Goal: Task Accomplishment & Management: Complete application form

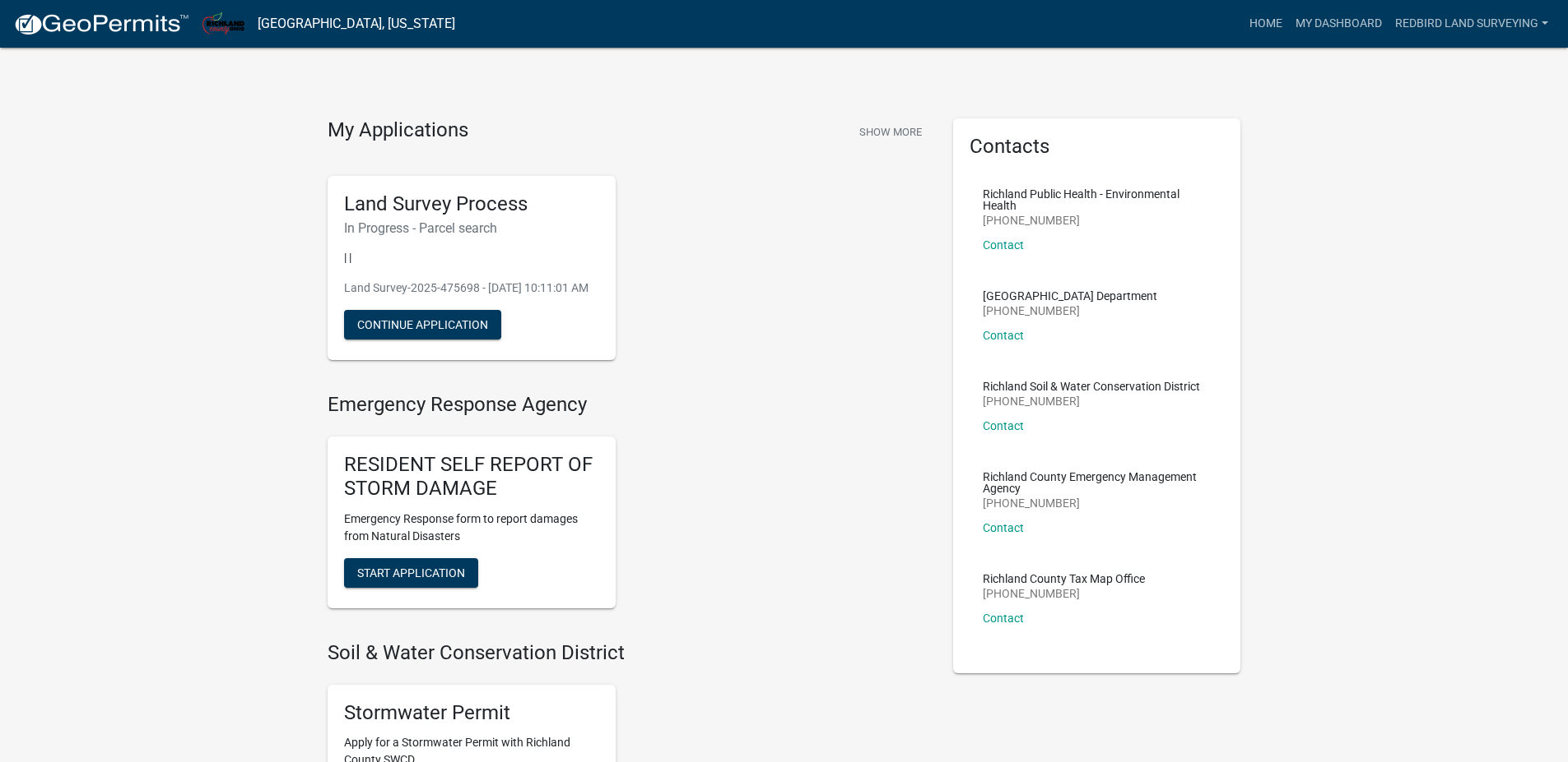
click at [418, 294] on p "Land Survey-2025-475698 - [DATE] 10:11:01 AM" at bounding box center [471, 288] width 255 height 17
drag, startPoint x: 434, startPoint y: 285, endPoint x: 444, endPoint y: 236, distance: 50.0
click at [434, 285] on p "Land Survey-2025-475698 - [DATE] 10:11:01 AM" at bounding box center [471, 288] width 255 height 17
click at [444, 224] on h6 "In Progress - Parcel search" at bounding box center [471, 228] width 255 height 15
click at [487, 220] on div "Land Survey Process In Progress - Parcel search | | Land Survey-2025-475698 - […" at bounding box center [471, 268] width 288 height 185
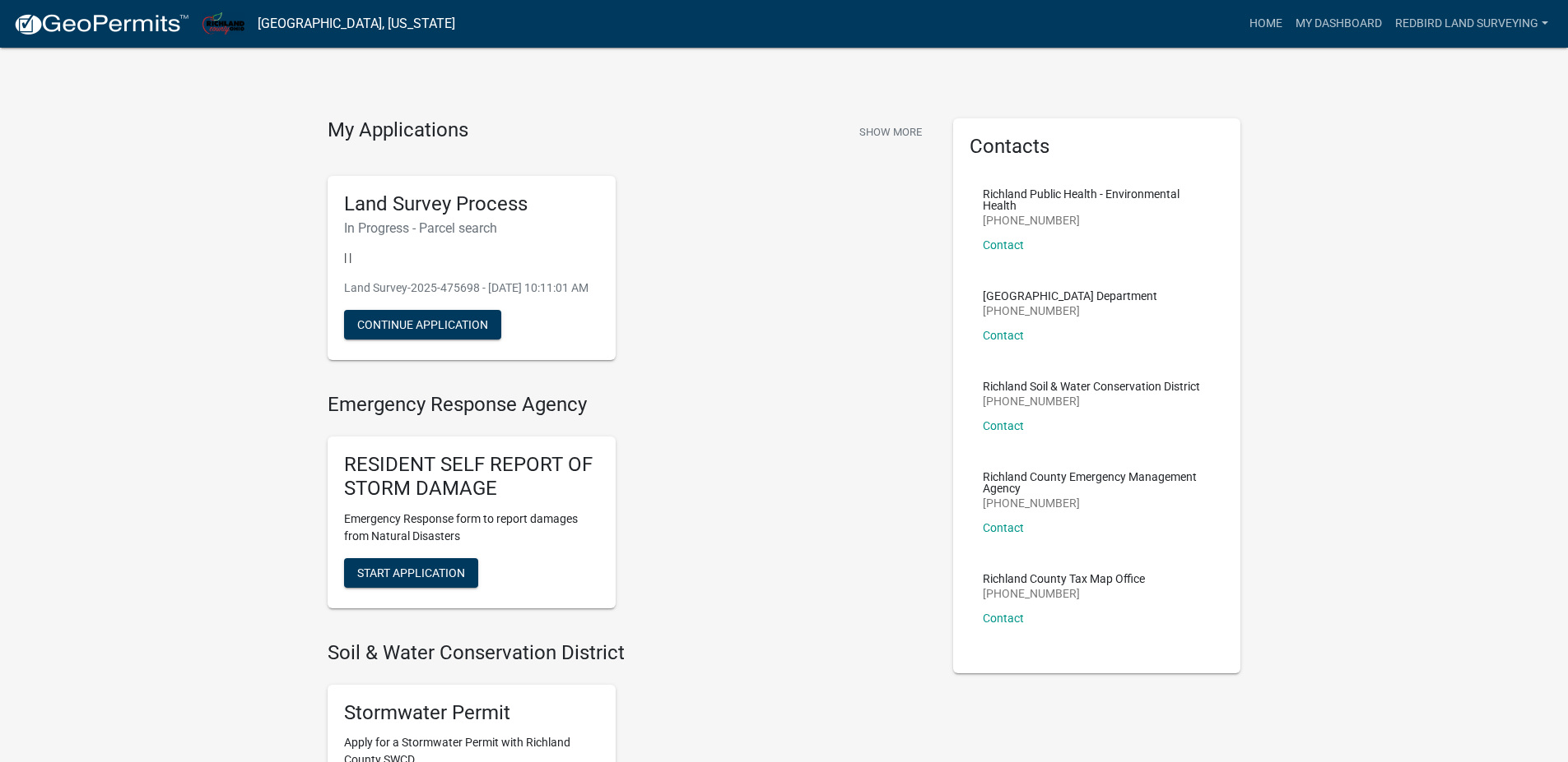
drag, startPoint x: 440, startPoint y: 212, endPoint x: 388, endPoint y: 229, distance: 54.7
click at [439, 212] on h5 "Land Survey Process" at bounding box center [471, 204] width 255 height 24
click at [388, 229] on h6 "In Progress - Parcel search" at bounding box center [471, 228] width 255 height 15
click at [388, 261] on p "| |" at bounding box center [471, 257] width 255 height 17
click at [399, 292] on p "Land Survey-2025-475698 - [DATE] 10:11:01 AM" at bounding box center [471, 288] width 255 height 17
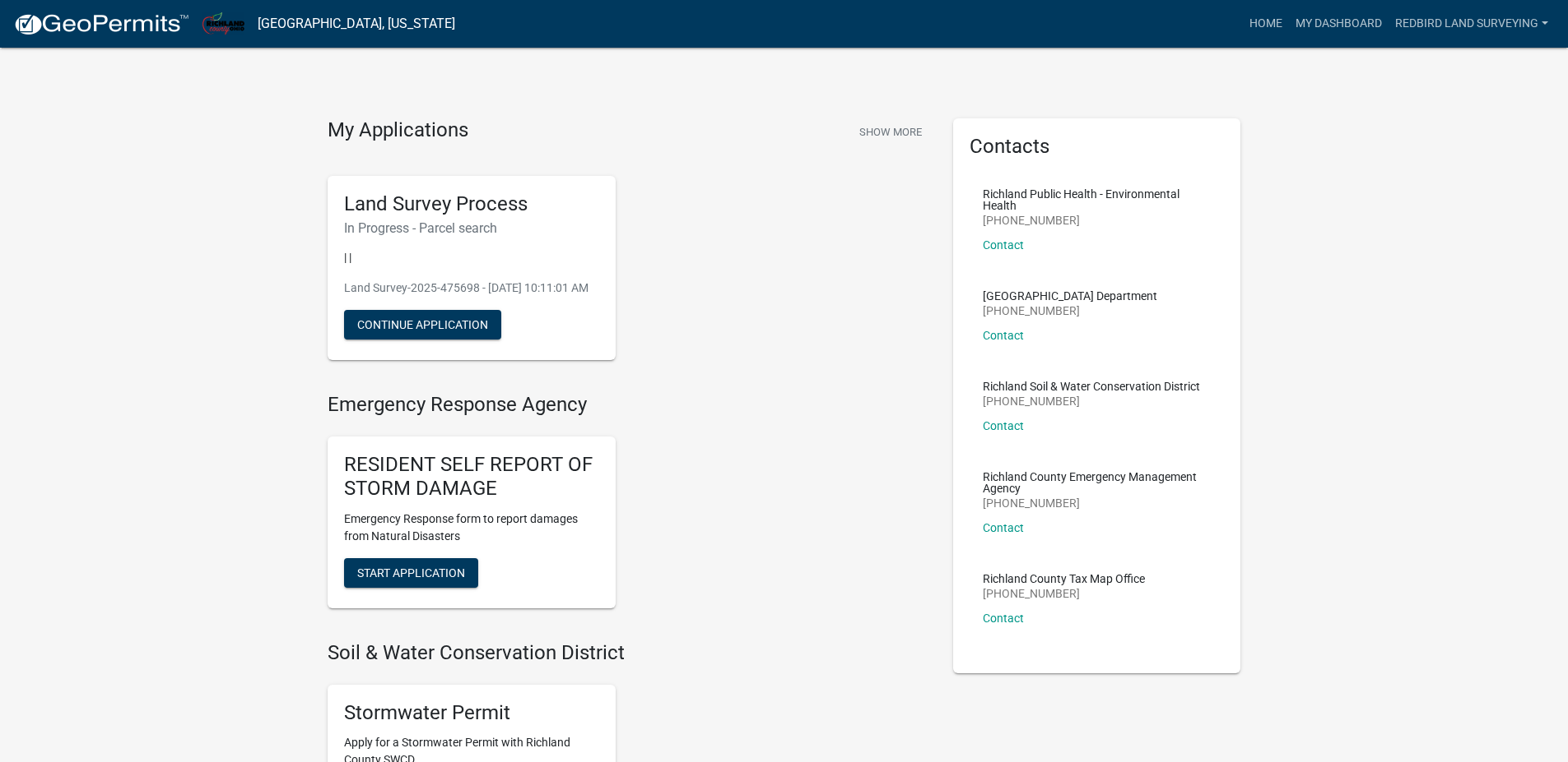
click at [449, 294] on p "Land Survey-2025-475698 - [DATE] 10:11:01 AM" at bounding box center [471, 288] width 255 height 17
click at [516, 290] on p "Land Survey-2025-475698 - [DATE] 10:11:01 AM" at bounding box center [471, 288] width 255 height 17
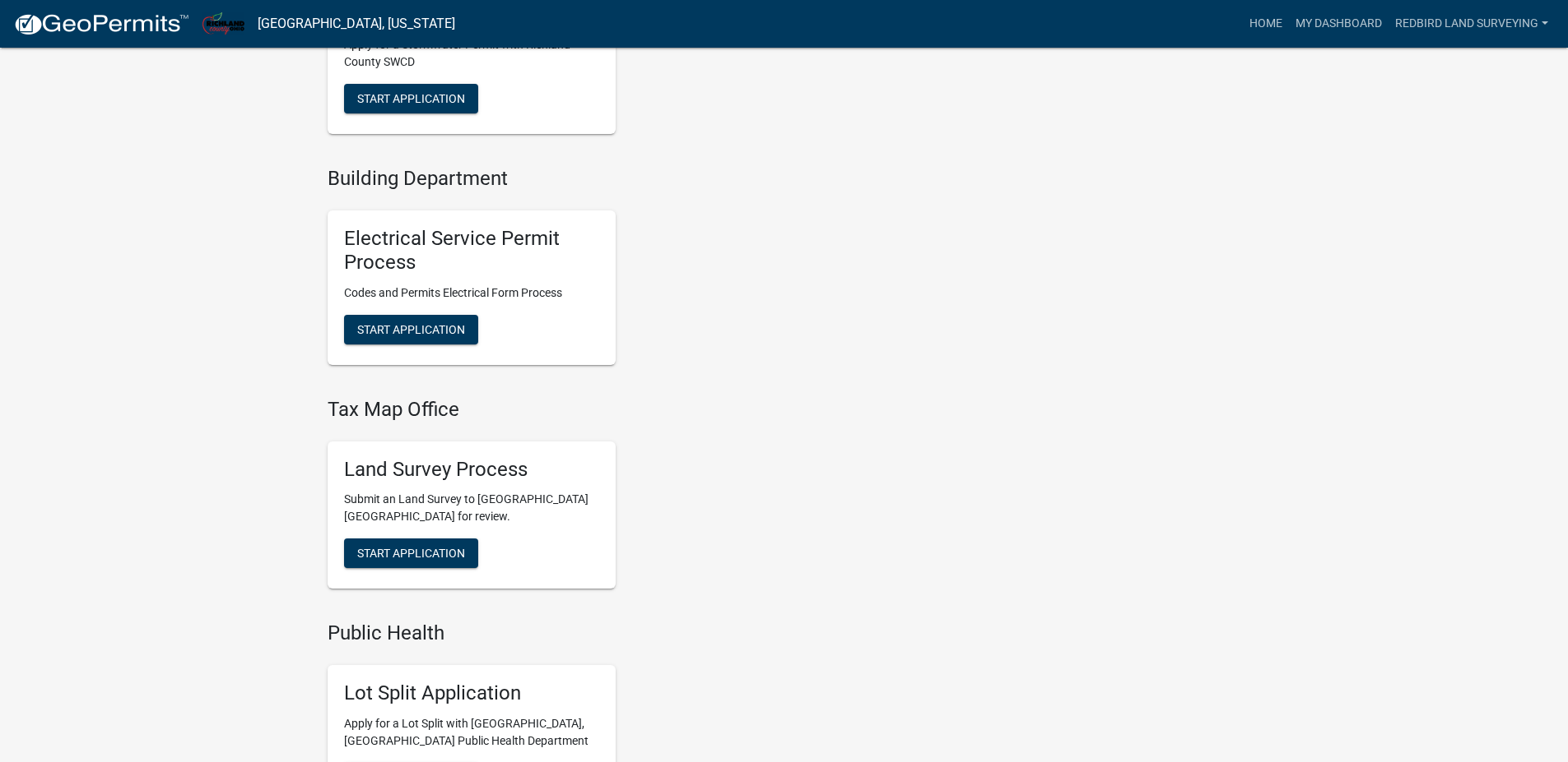
scroll to position [713, 0]
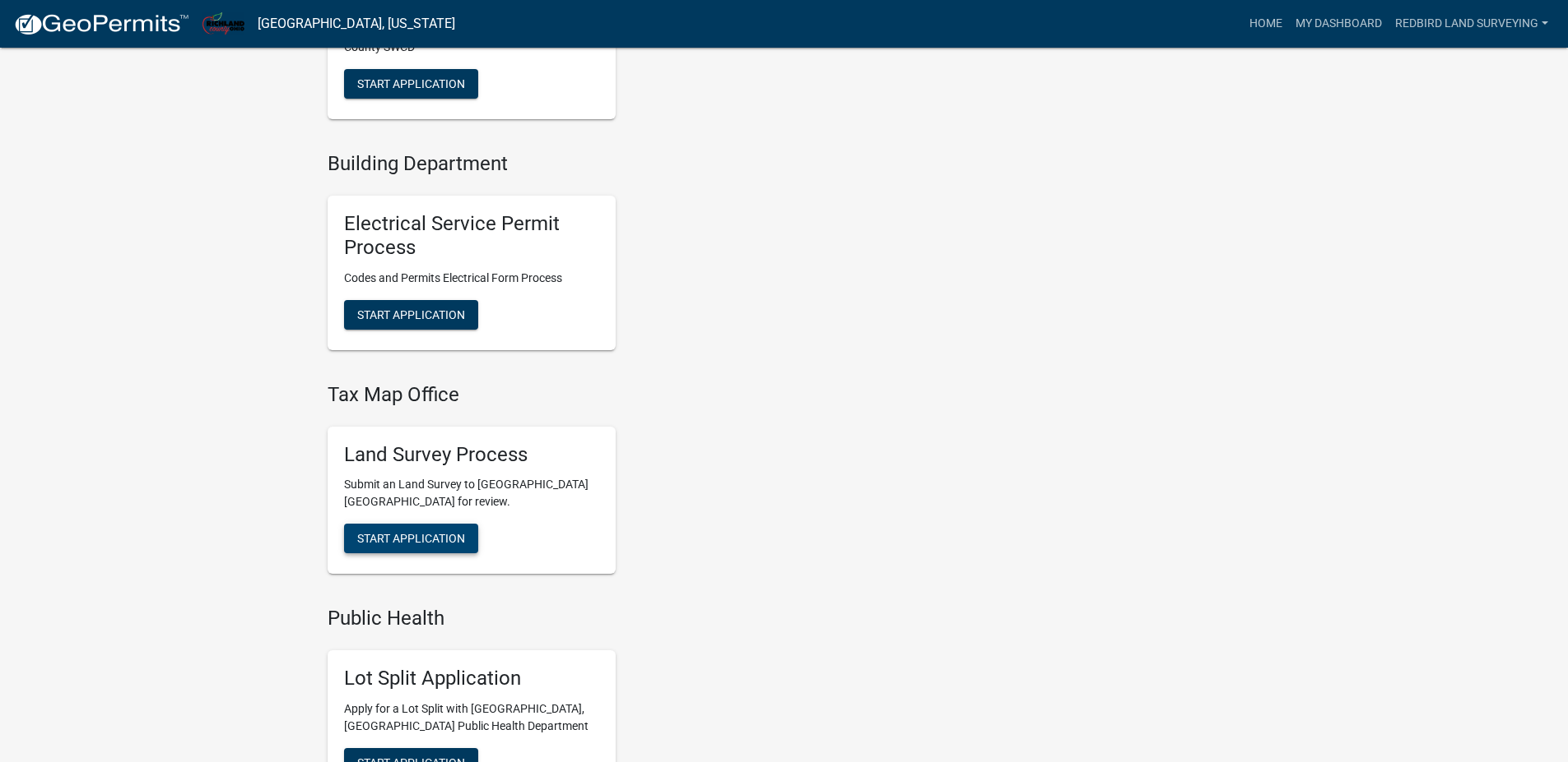
click at [442, 545] on span "Start Application" at bounding box center [411, 539] width 108 height 13
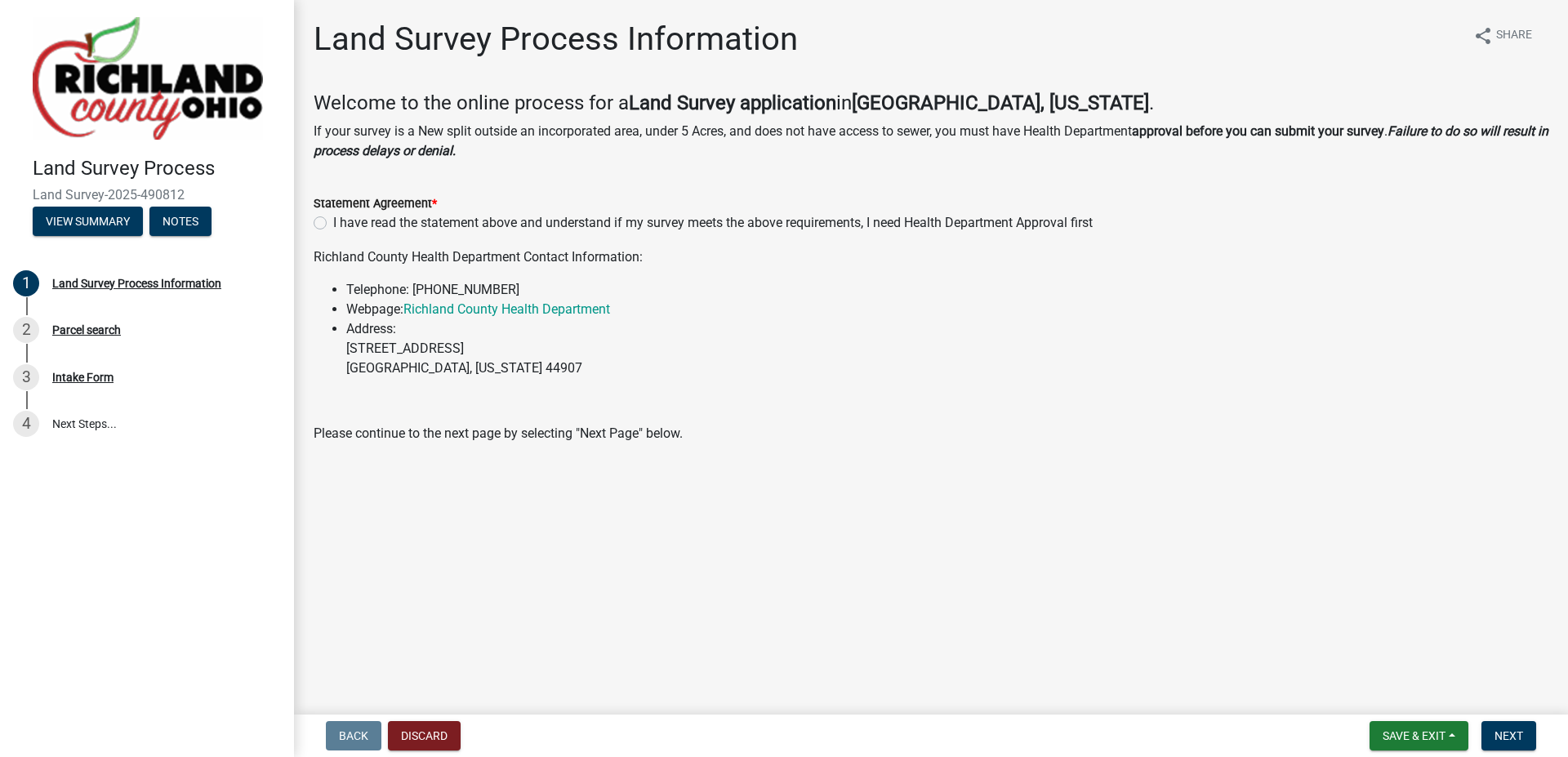
click at [333, 225] on label "I have read the statement above and understand if my survey meets the above req…" at bounding box center [712, 223] width 760 height 20
click at [333, 224] on input "I have read the statement above and understand if my survey meets the above req…" at bounding box center [338, 218] width 11 height 11
radio input "true"
click at [1535, 732] on button "Next" at bounding box center [1508, 736] width 54 height 29
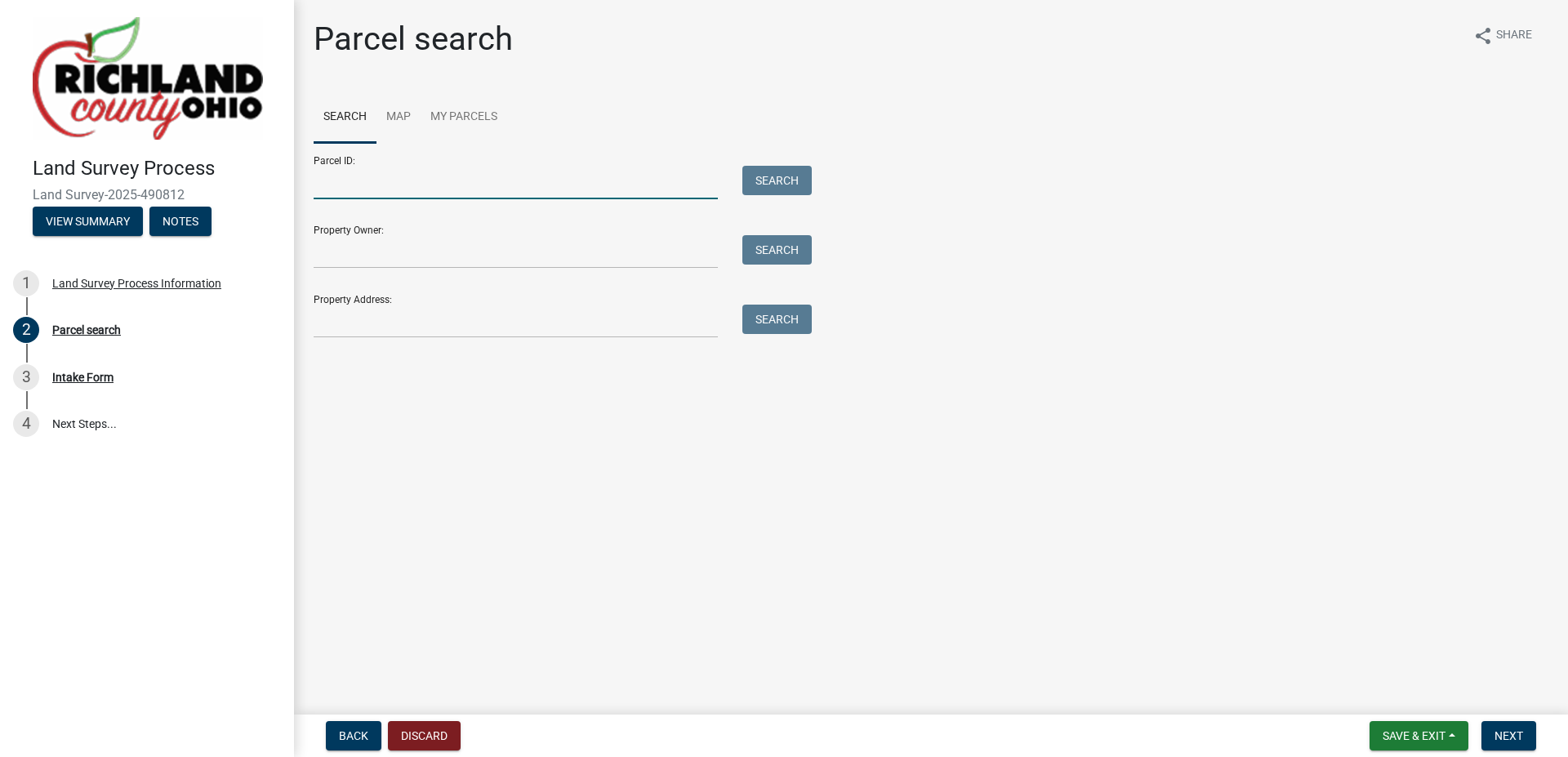
click at [346, 184] on input "Parcel ID:" at bounding box center [516, 183] width 404 height 34
click at [374, 186] on input "Parcel ID:" at bounding box center [516, 183] width 404 height 34
type input "0114013014000"
click at [770, 183] on button "Search" at bounding box center [777, 180] width 69 height 29
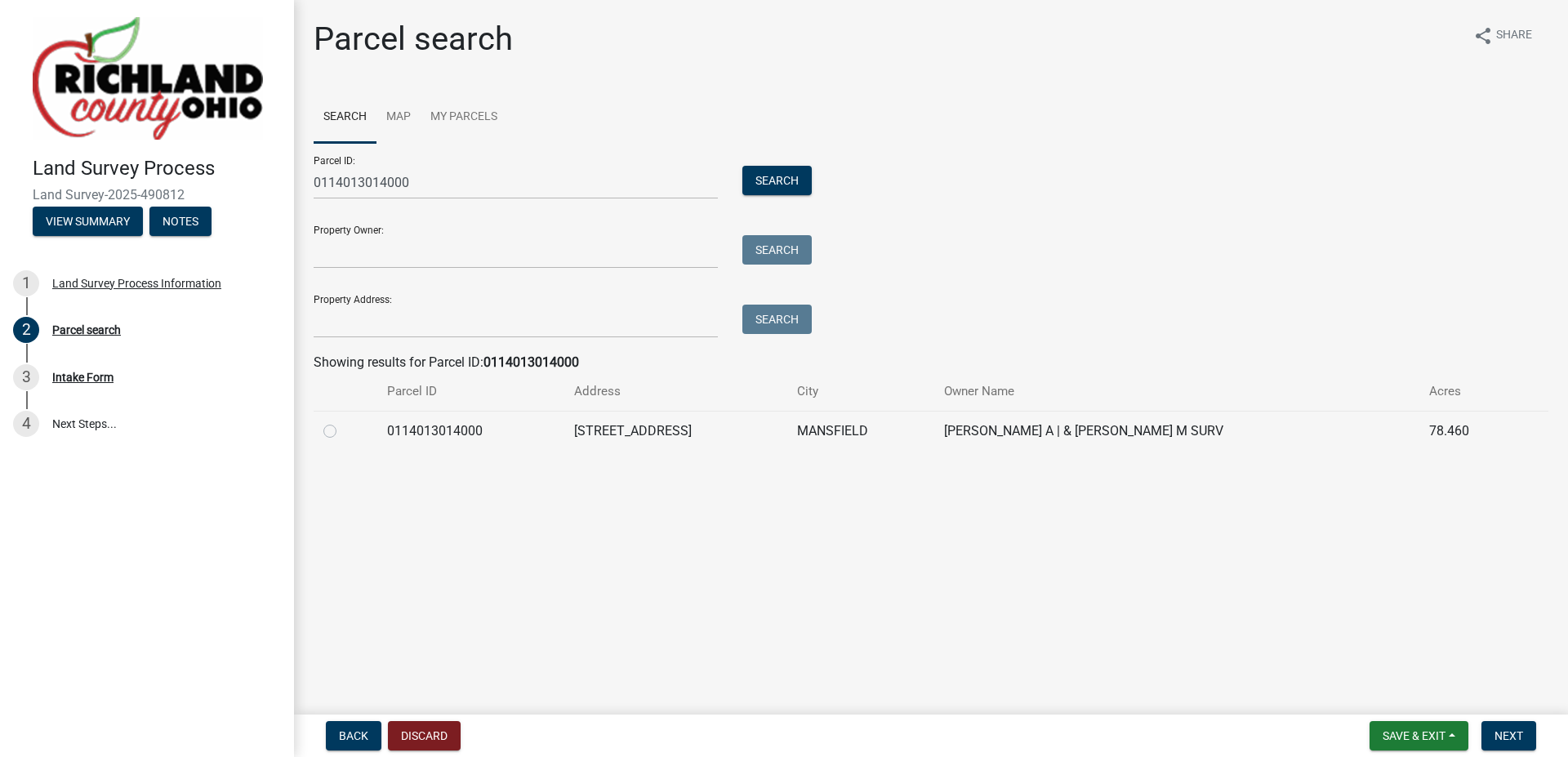
click at [343, 421] on label at bounding box center [343, 421] width 0 height 0
click at [343, 430] on input "radio" at bounding box center [348, 427] width 11 height 11
radio input "true"
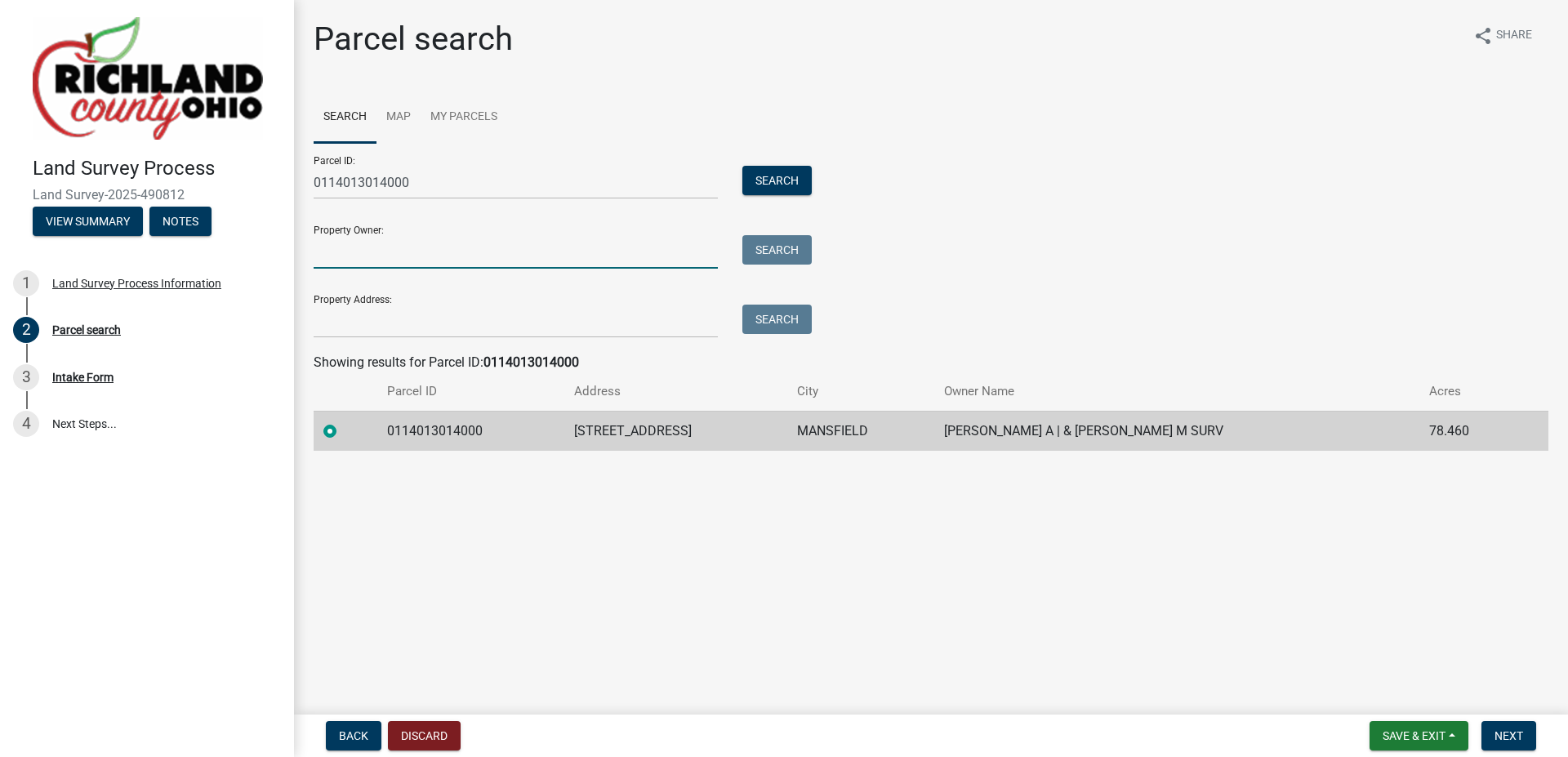
click at [377, 253] on input "Property Owner:" at bounding box center [516, 252] width 404 height 34
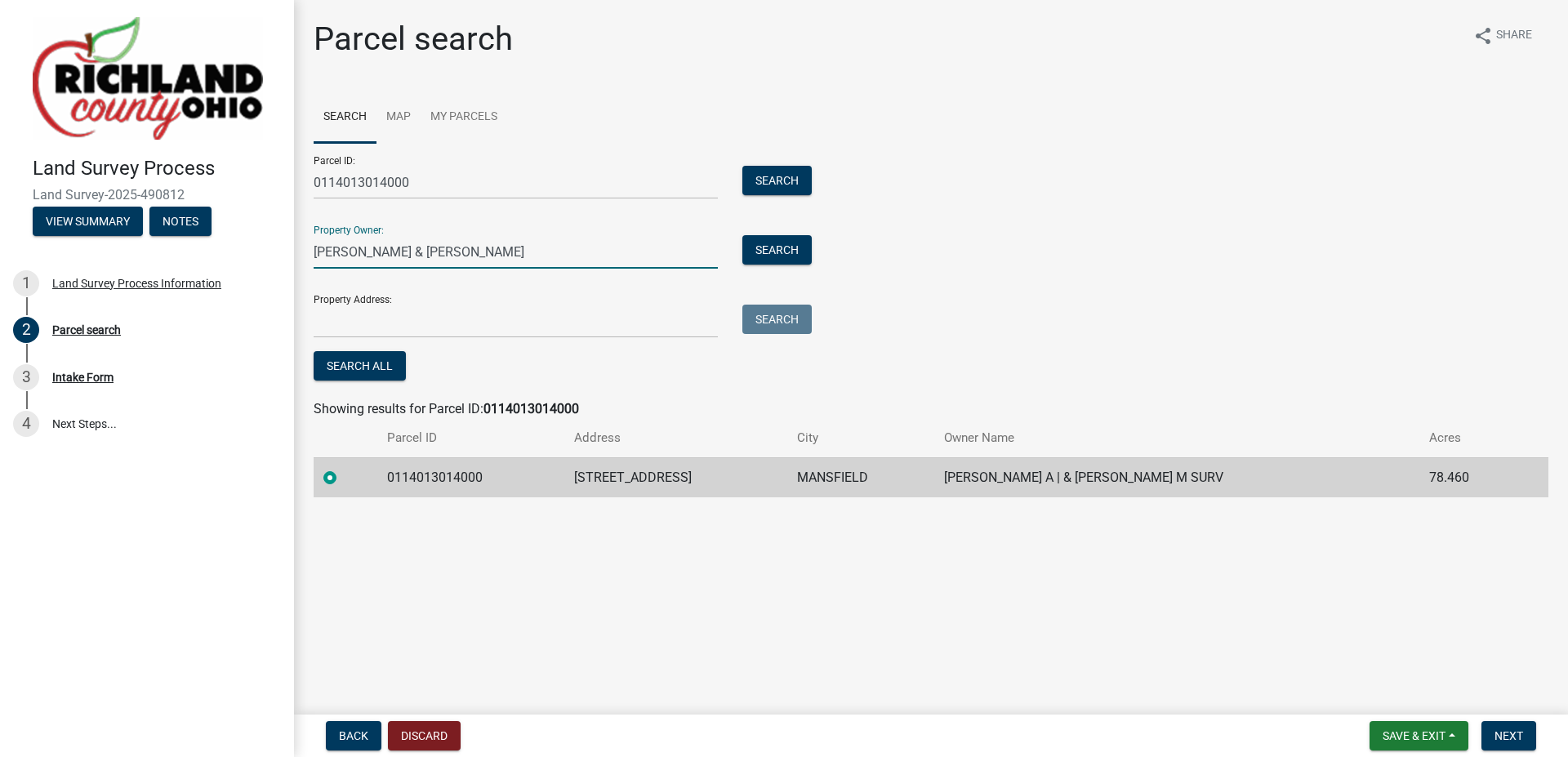
type input "[PERSON_NAME] & [PERSON_NAME]"
click at [387, 326] on input "Property Address:" at bounding box center [516, 322] width 404 height 34
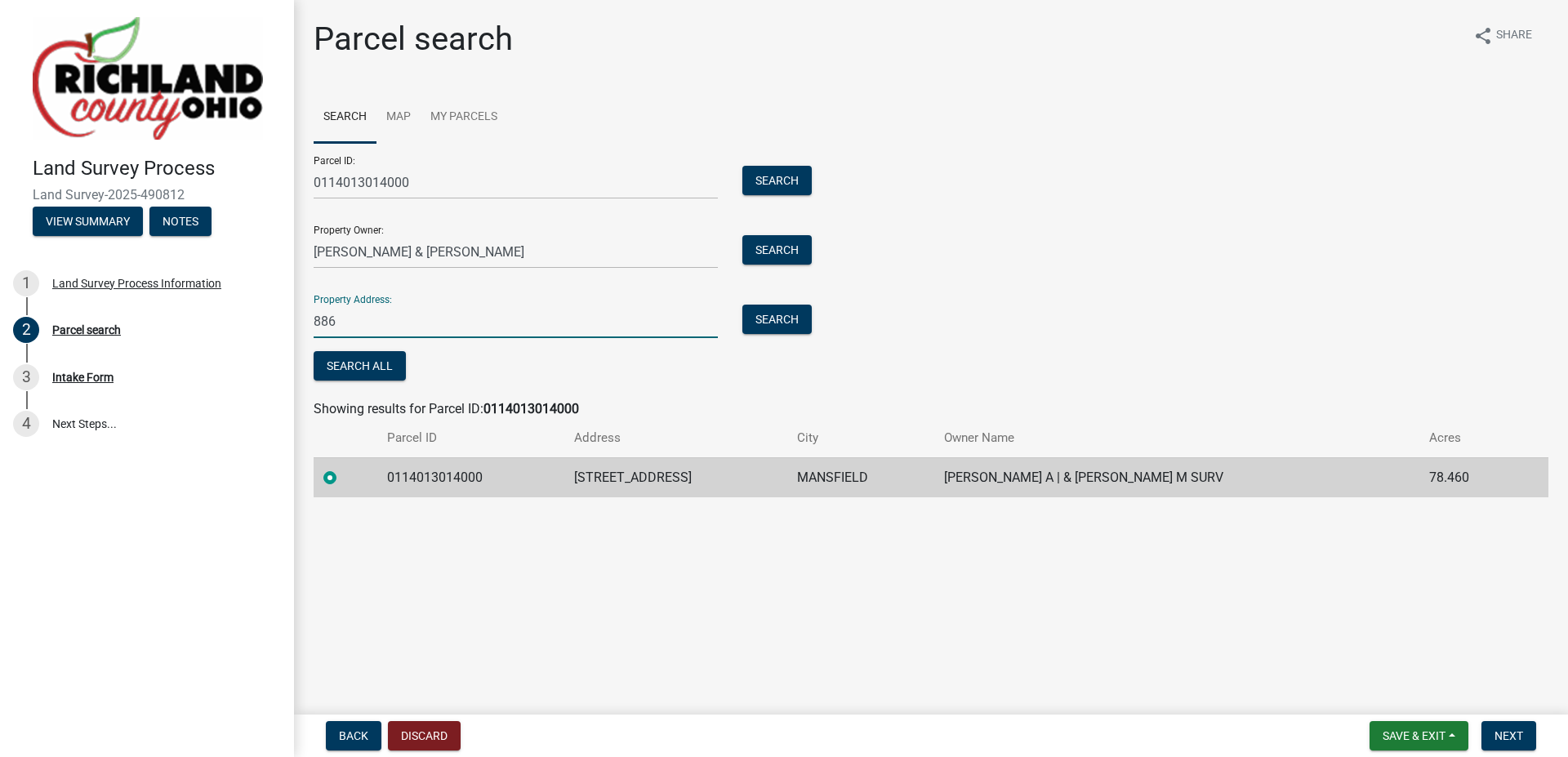
click at [353, 325] on input "886" at bounding box center [516, 322] width 404 height 34
type input "[STREET_ADDRESS]"
click at [783, 321] on button "Search" at bounding box center [777, 319] width 69 height 29
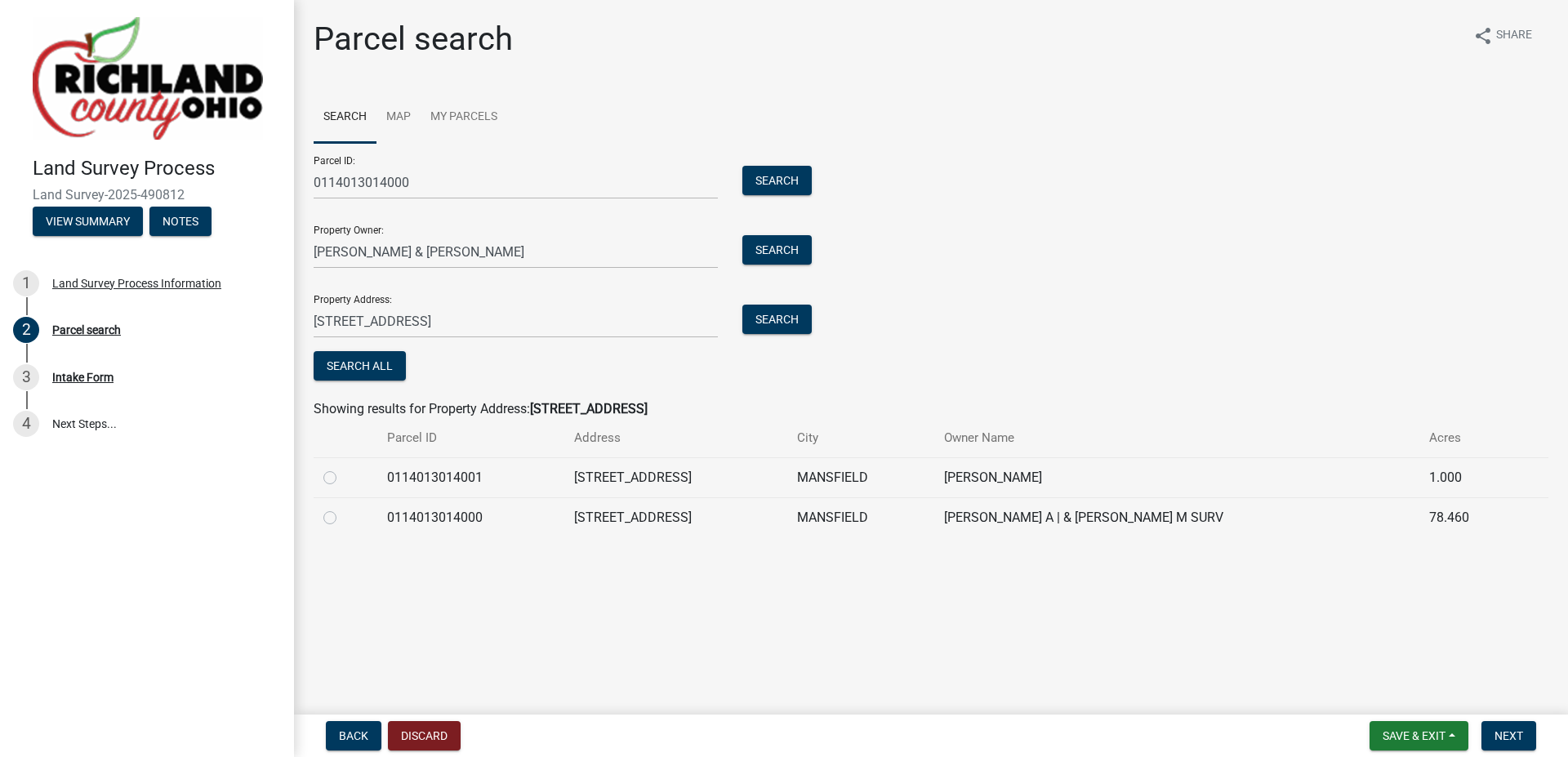
click at [343, 509] on label at bounding box center [343, 509] width 0 height 0
click at [343, 519] on input "radio" at bounding box center [348, 514] width 11 height 11
radio input "true"
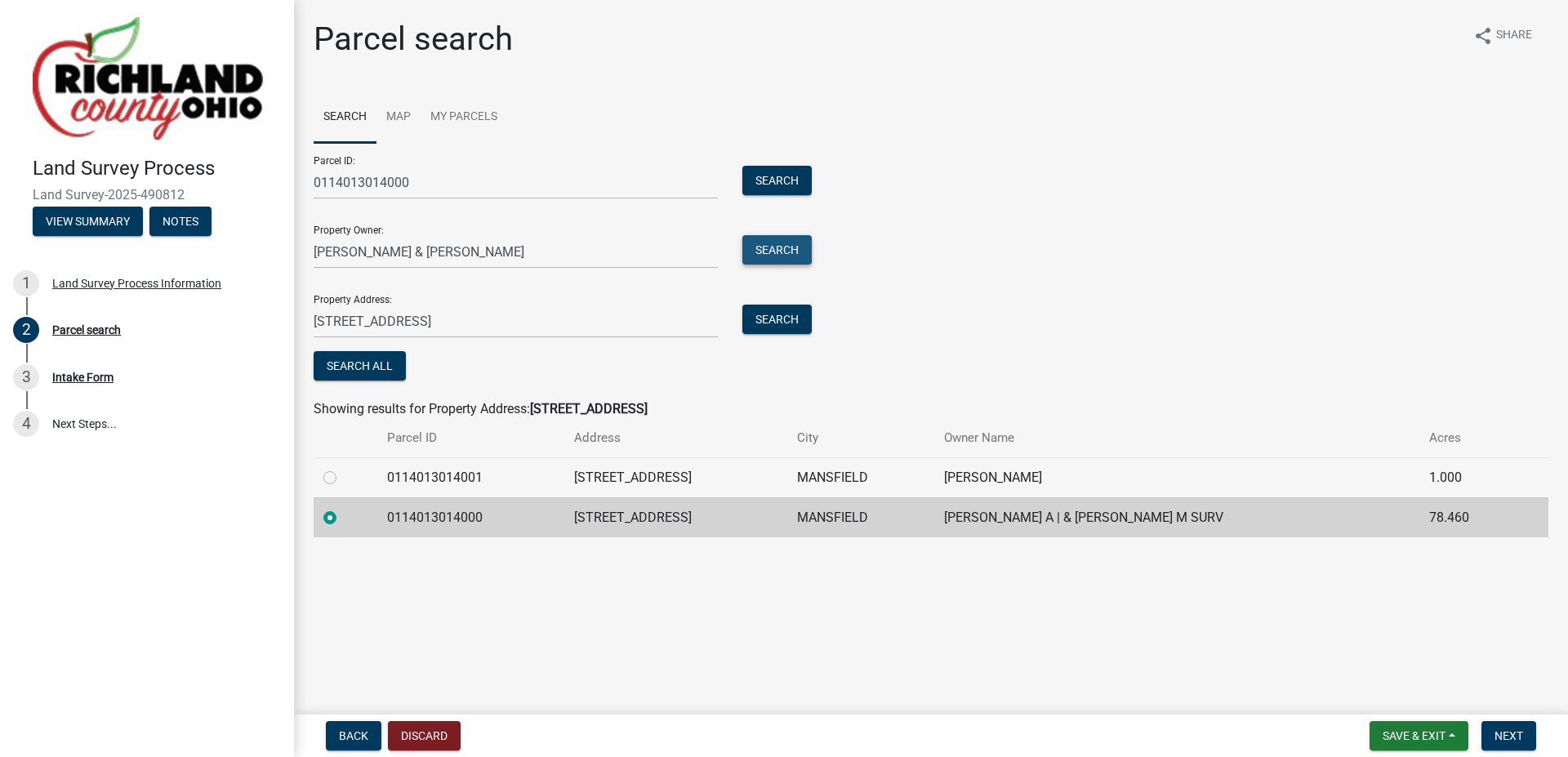
click at [768, 248] on button "Search" at bounding box center [777, 249] width 69 height 29
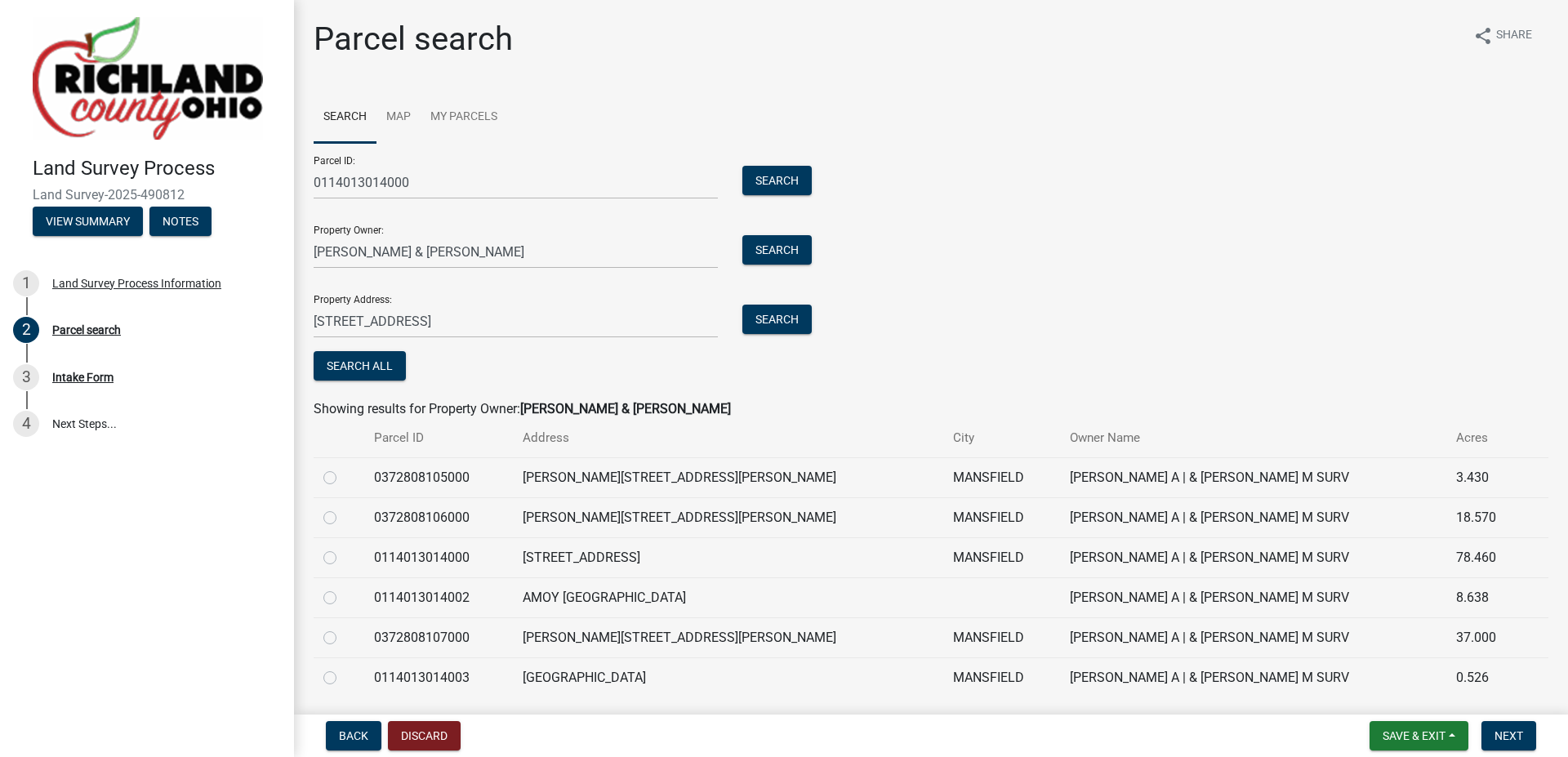
click at [343, 549] on label at bounding box center [343, 549] width 0 height 0
click at [343, 556] on input "radio" at bounding box center [348, 554] width 11 height 11
radio input "true"
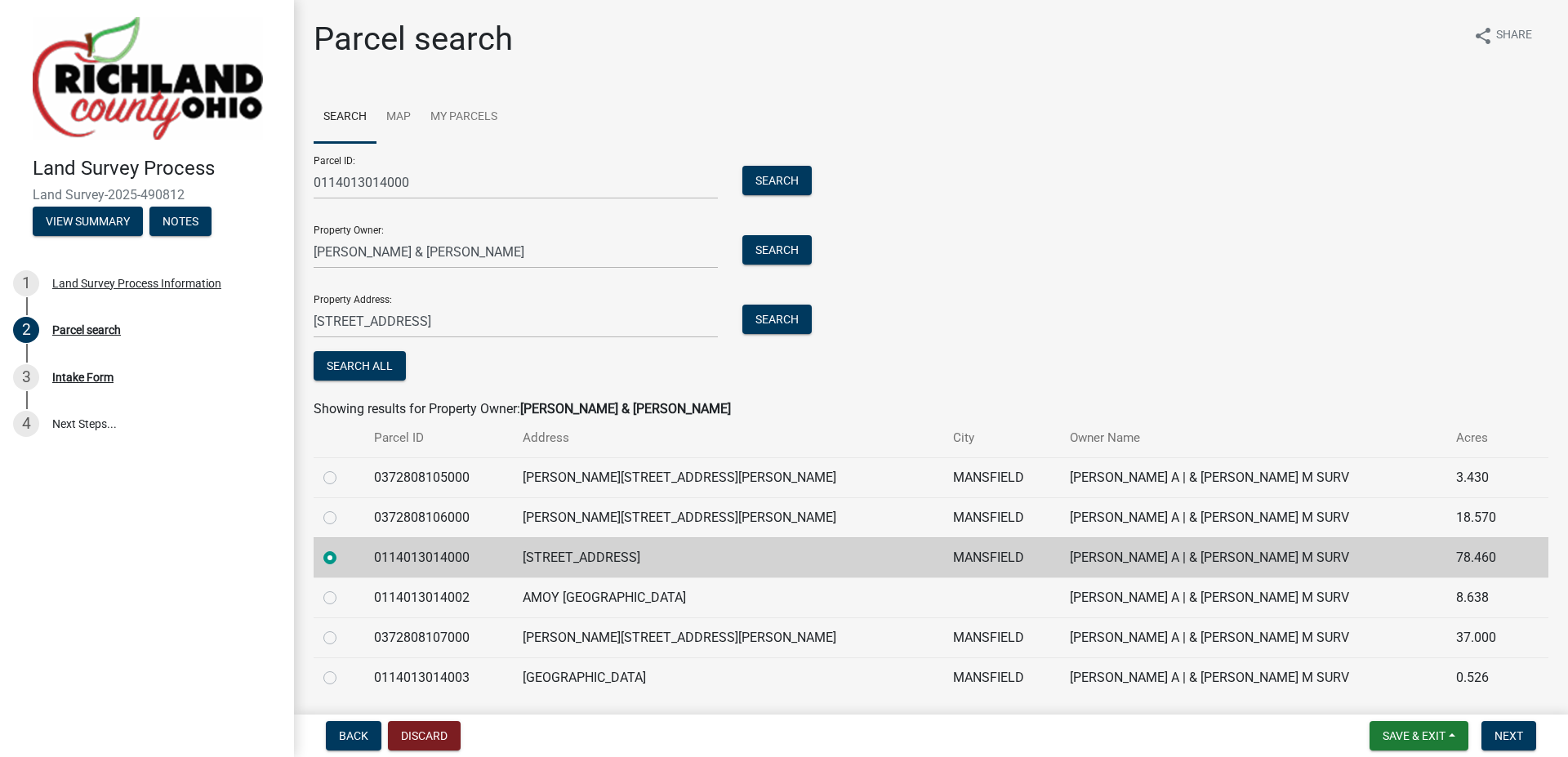
click at [343, 509] on label at bounding box center [343, 509] width 0 height 0
click at [343, 518] on input "radio" at bounding box center [348, 514] width 11 height 11
radio input "true"
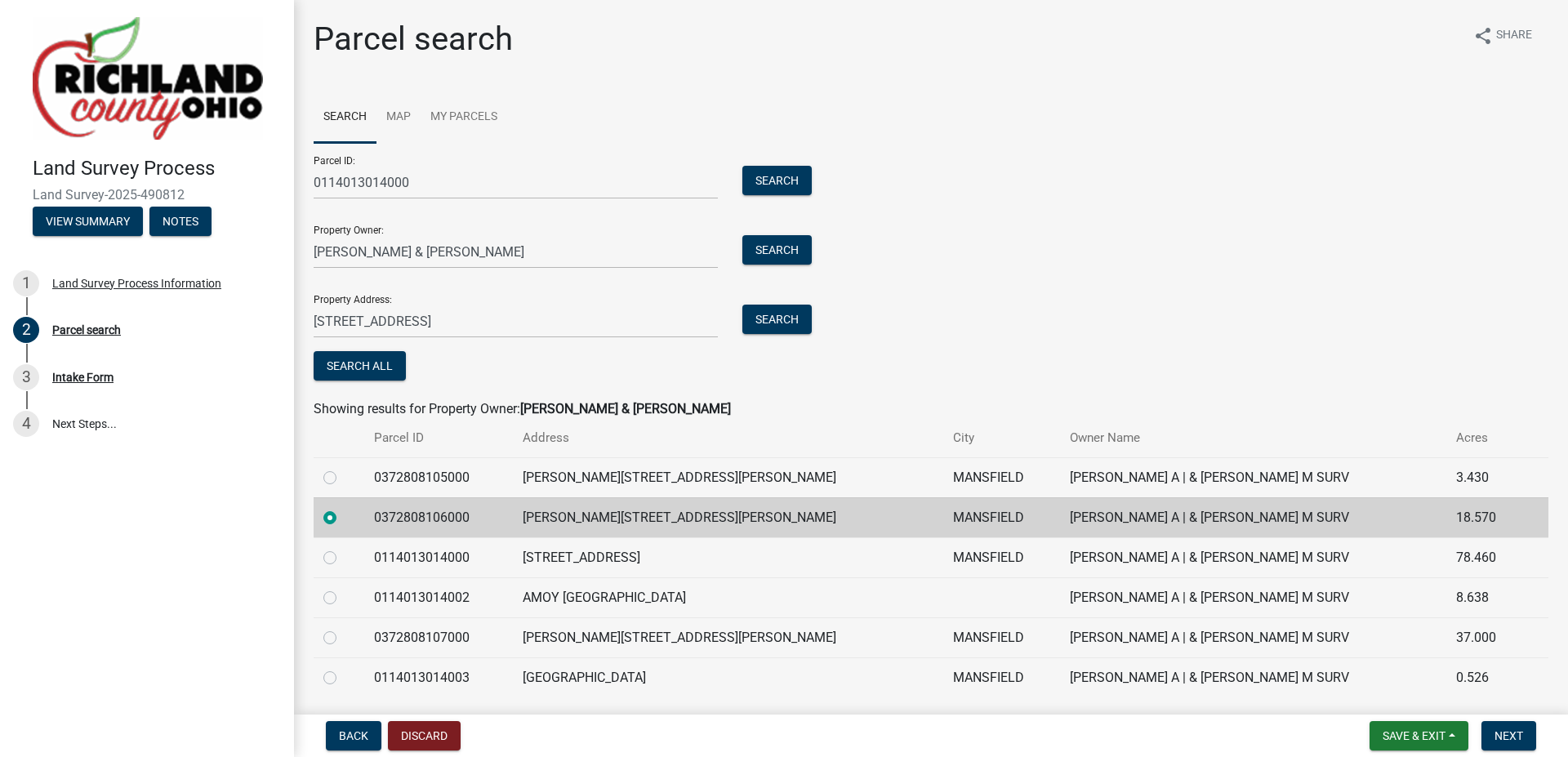
click at [343, 549] on label at bounding box center [343, 549] width 0 height 0
click at [343, 557] on input "radio" at bounding box center [348, 554] width 11 height 11
radio input "true"
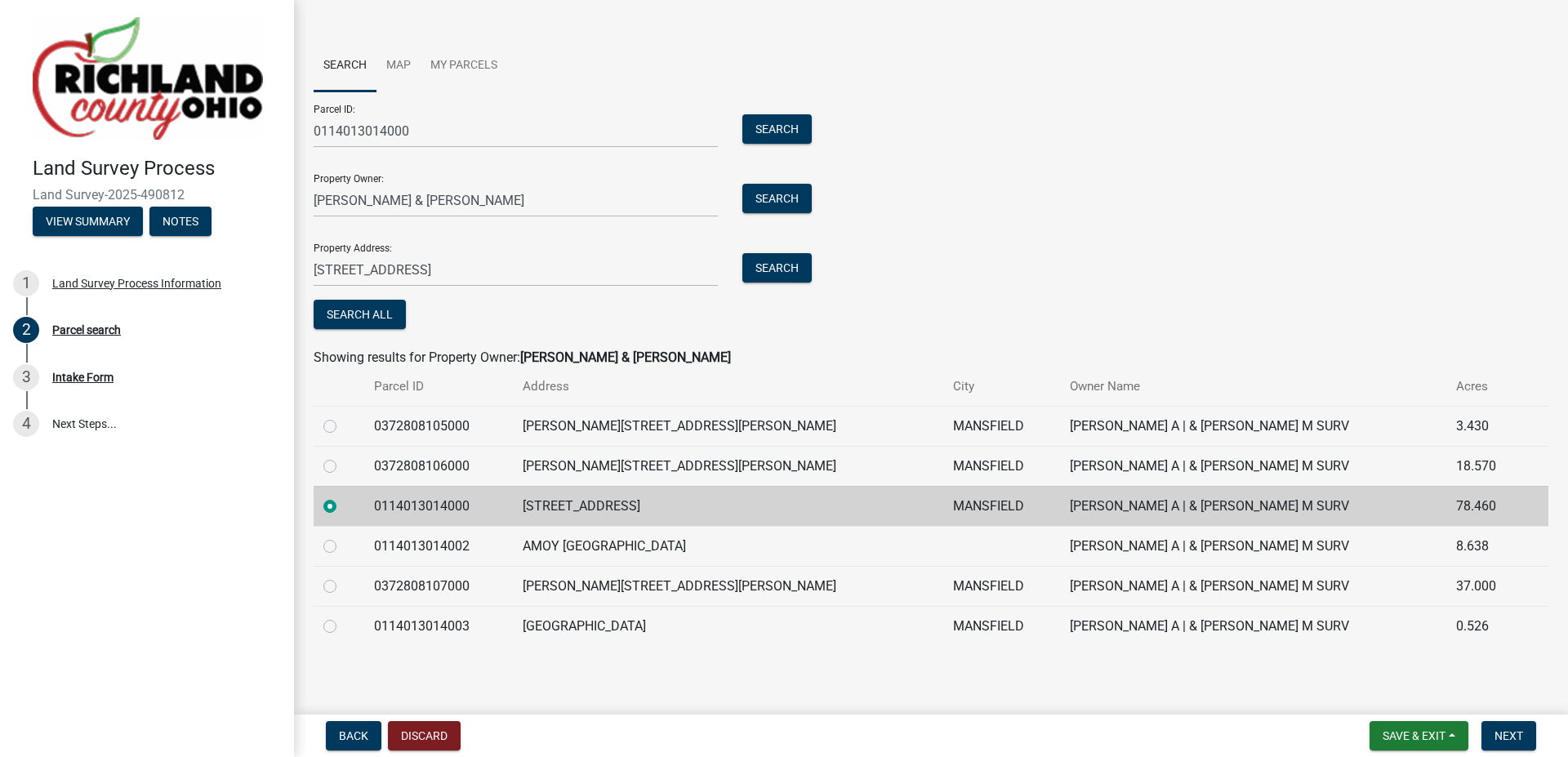
scroll to position [53, 0]
click at [1508, 732] on span "Next" at bounding box center [1509, 736] width 28 height 13
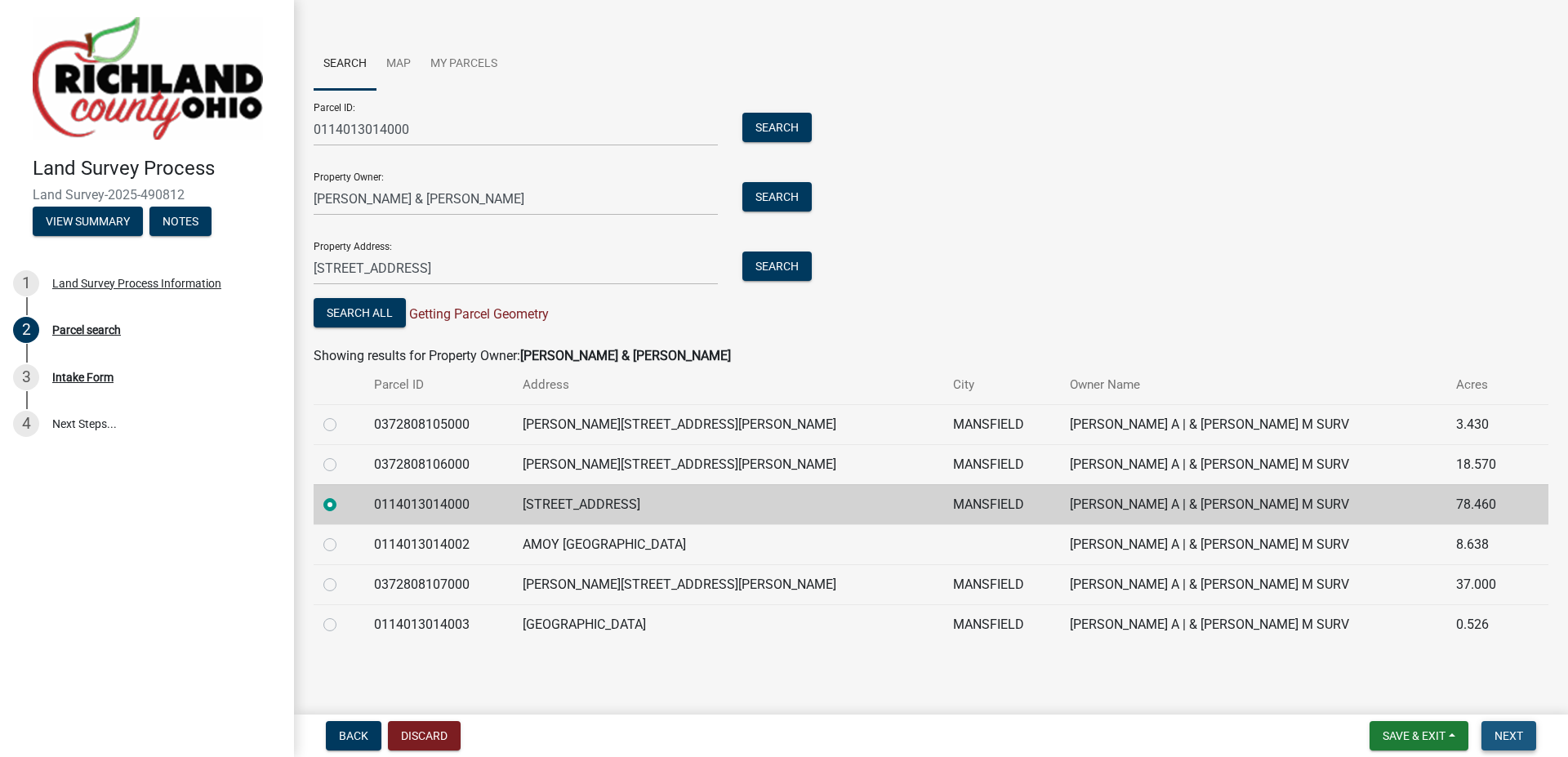
click at [1515, 736] on span "Next" at bounding box center [1509, 736] width 28 height 13
click at [486, 312] on span "Getting Parcel Geometry" at bounding box center [477, 313] width 143 height 15
click at [1450, 734] on button "Save & Exit" at bounding box center [1419, 736] width 99 height 29
click at [1379, 659] on button "Save" at bounding box center [1403, 655] width 131 height 39
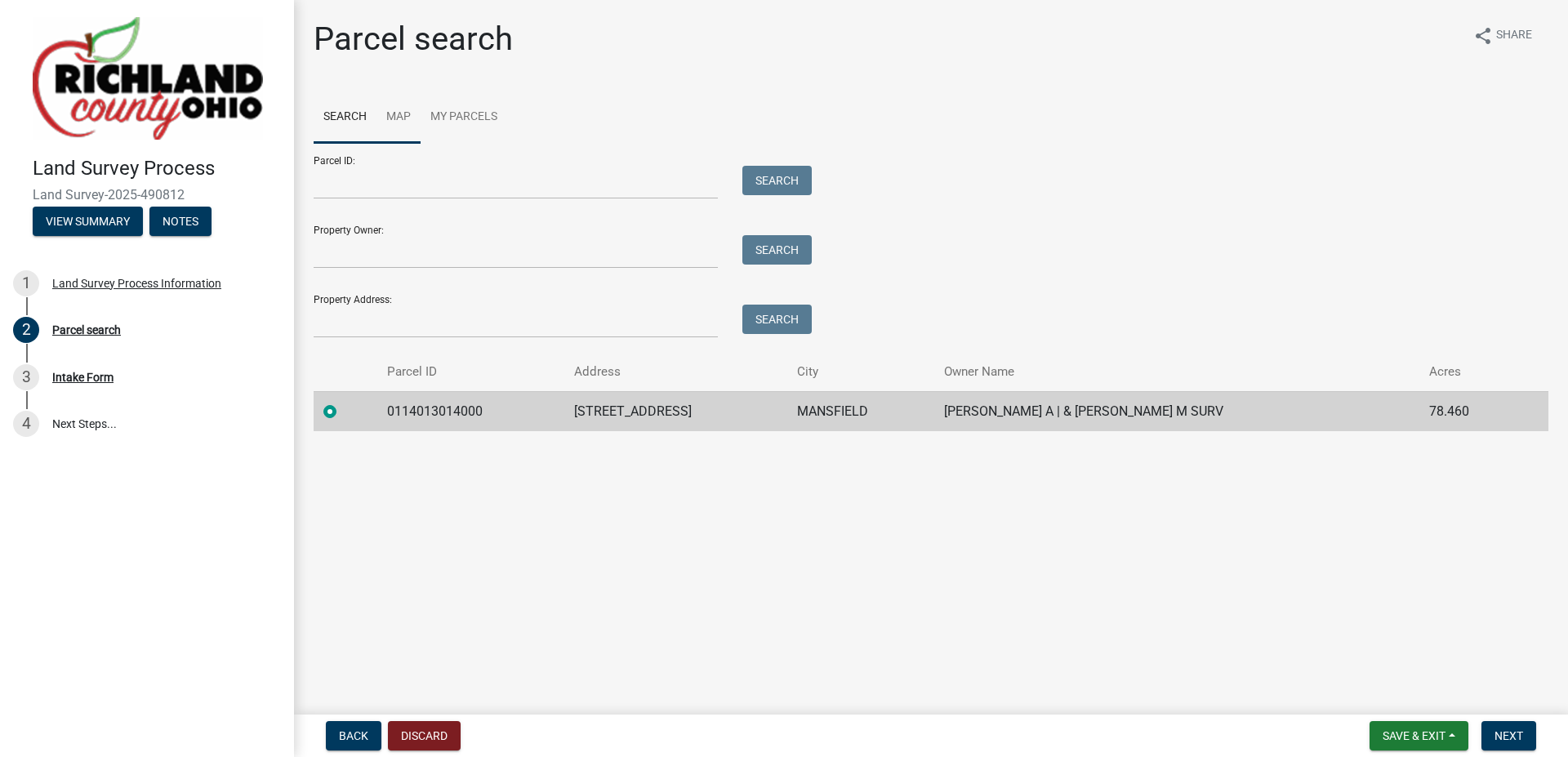
click at [391, 118] on link "Map" at bounding box center [399, 118] width 45 height 53
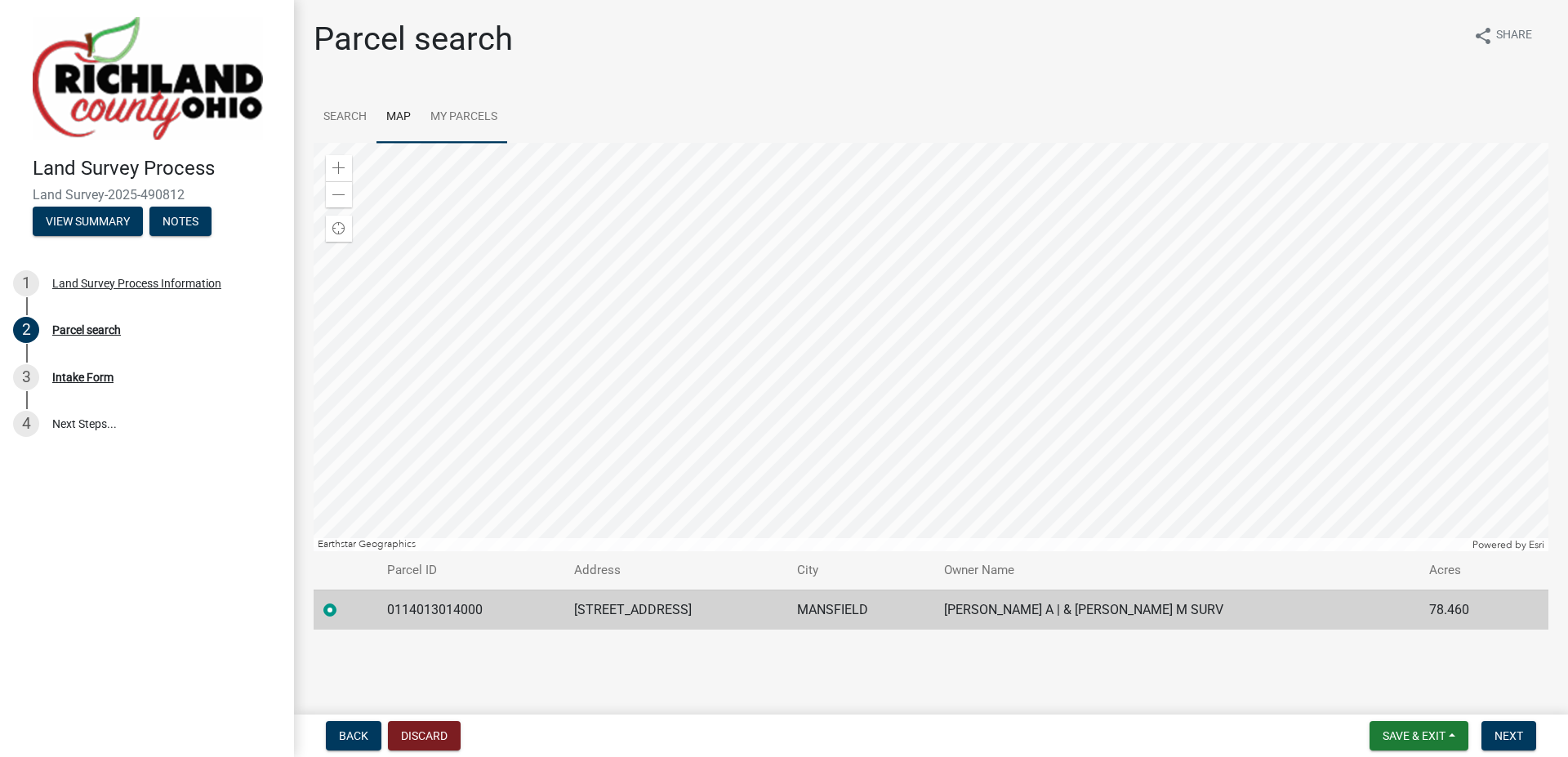
click at [447, 118] on link "My Parcels" at bounding box center [463, 118] width 86 height 53
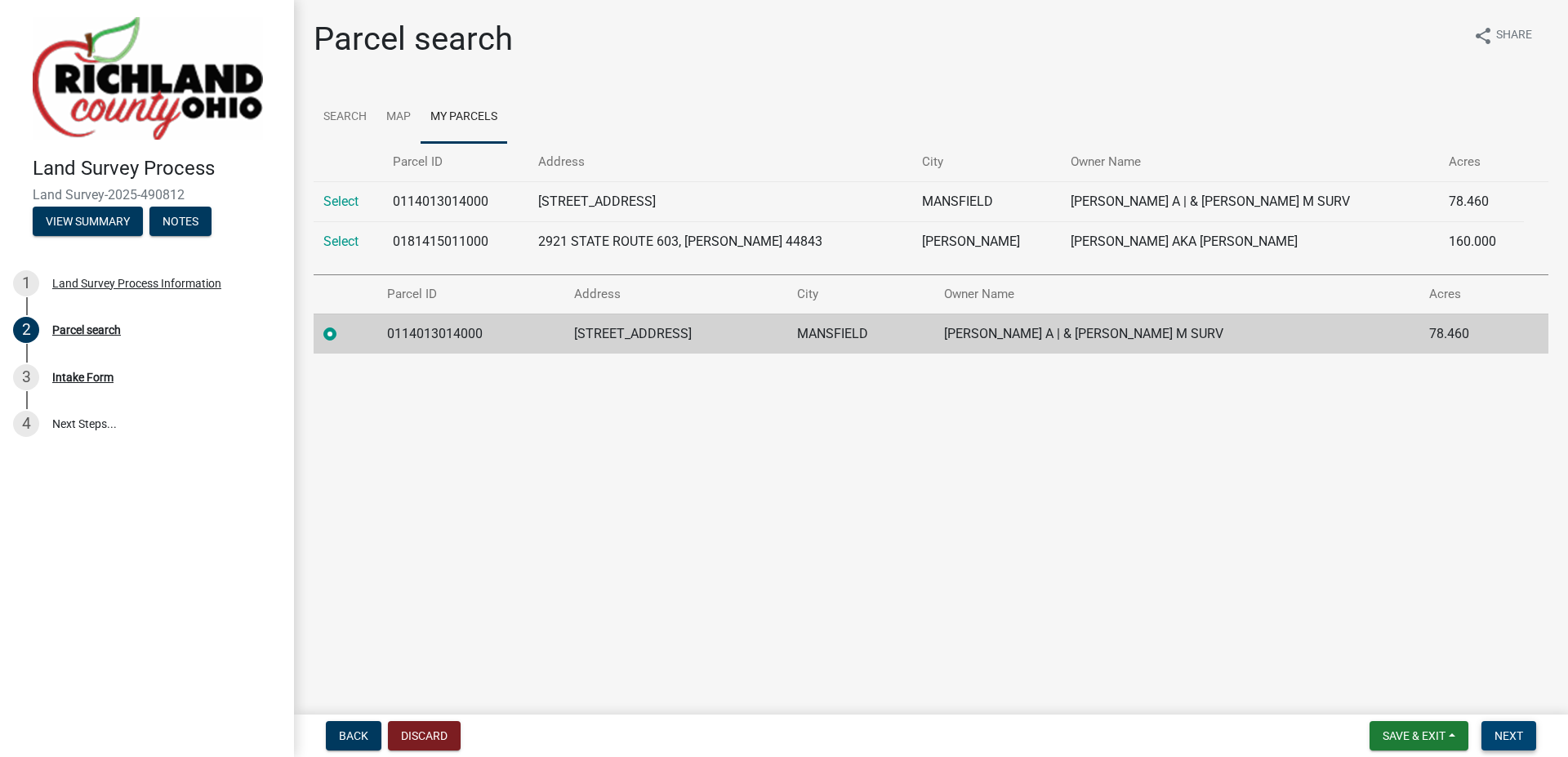
click at [1509, 731] on span "Next" at bounding box center [1509, 736] width 28 height 13
click at [1519, 737] on span "Next" at bounding box center [1509, 736] width 28 height 13
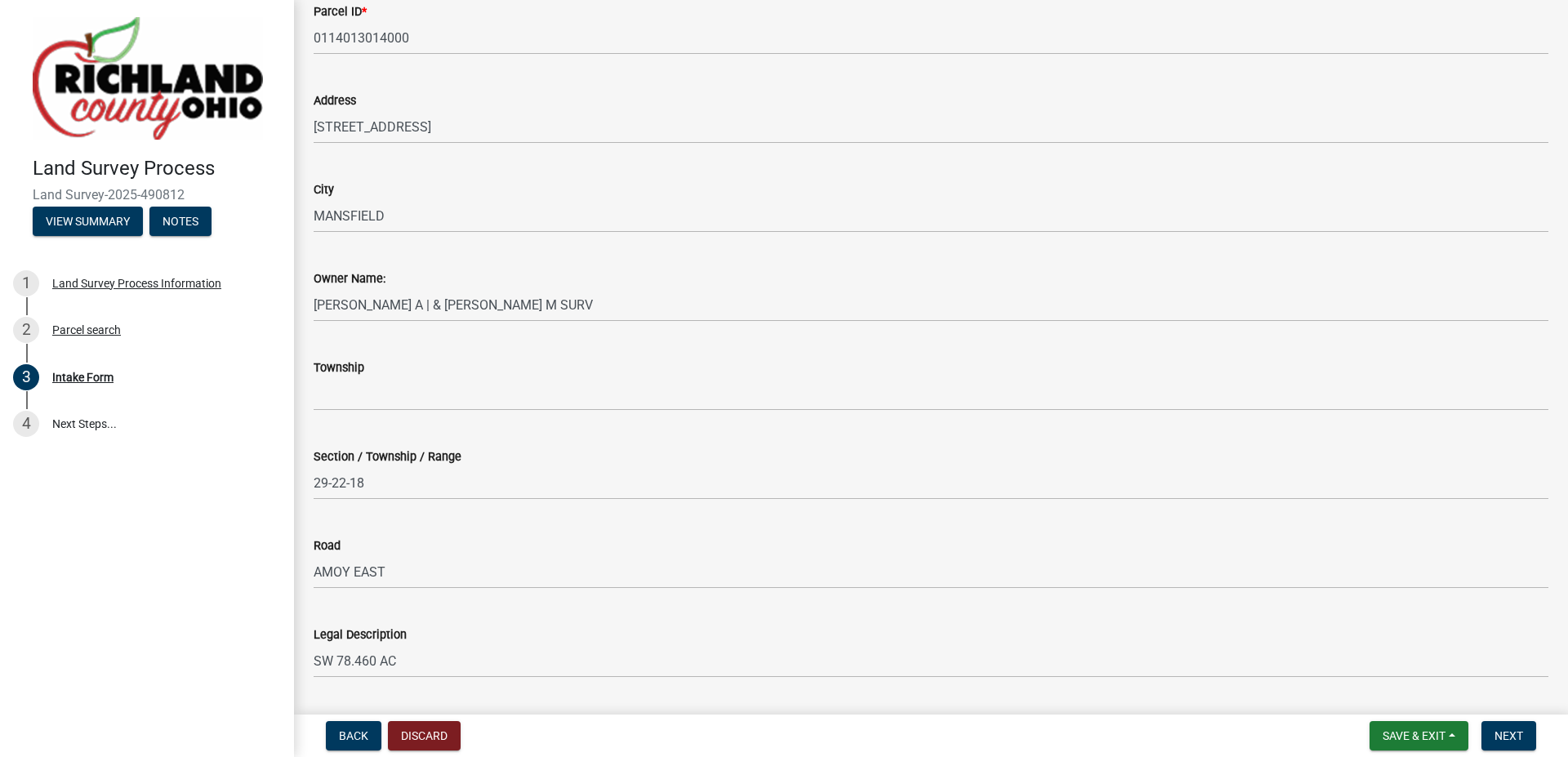
scroll to position [191, 0]
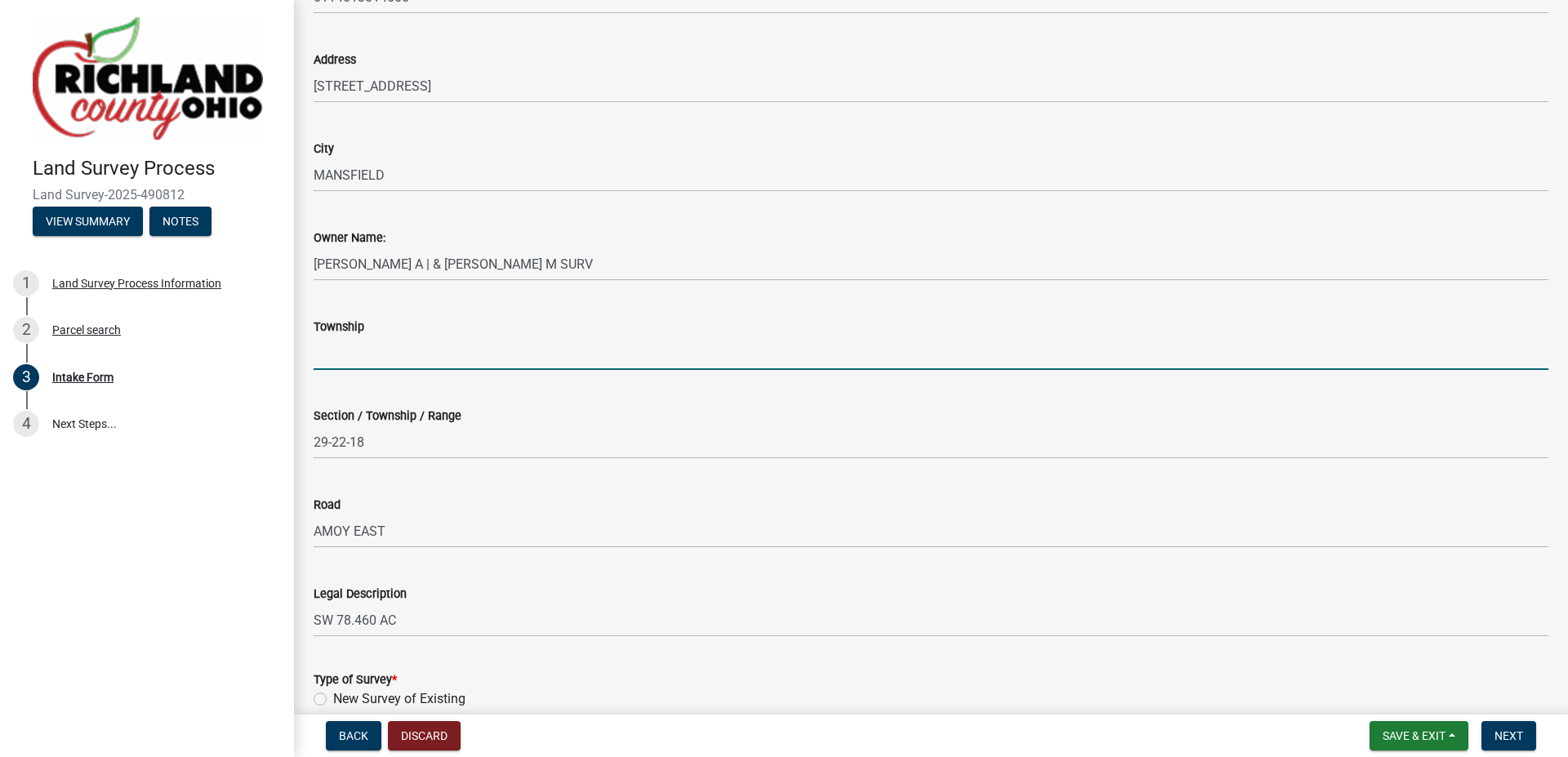
click at [391, 359] on input "Township" at bounding box center [930, 354] width 1235 height 34
type input "[PERSON_NAME]"
click at [574, 512] on div "Road" at bounding box center [930, 505] width 1235 height 20
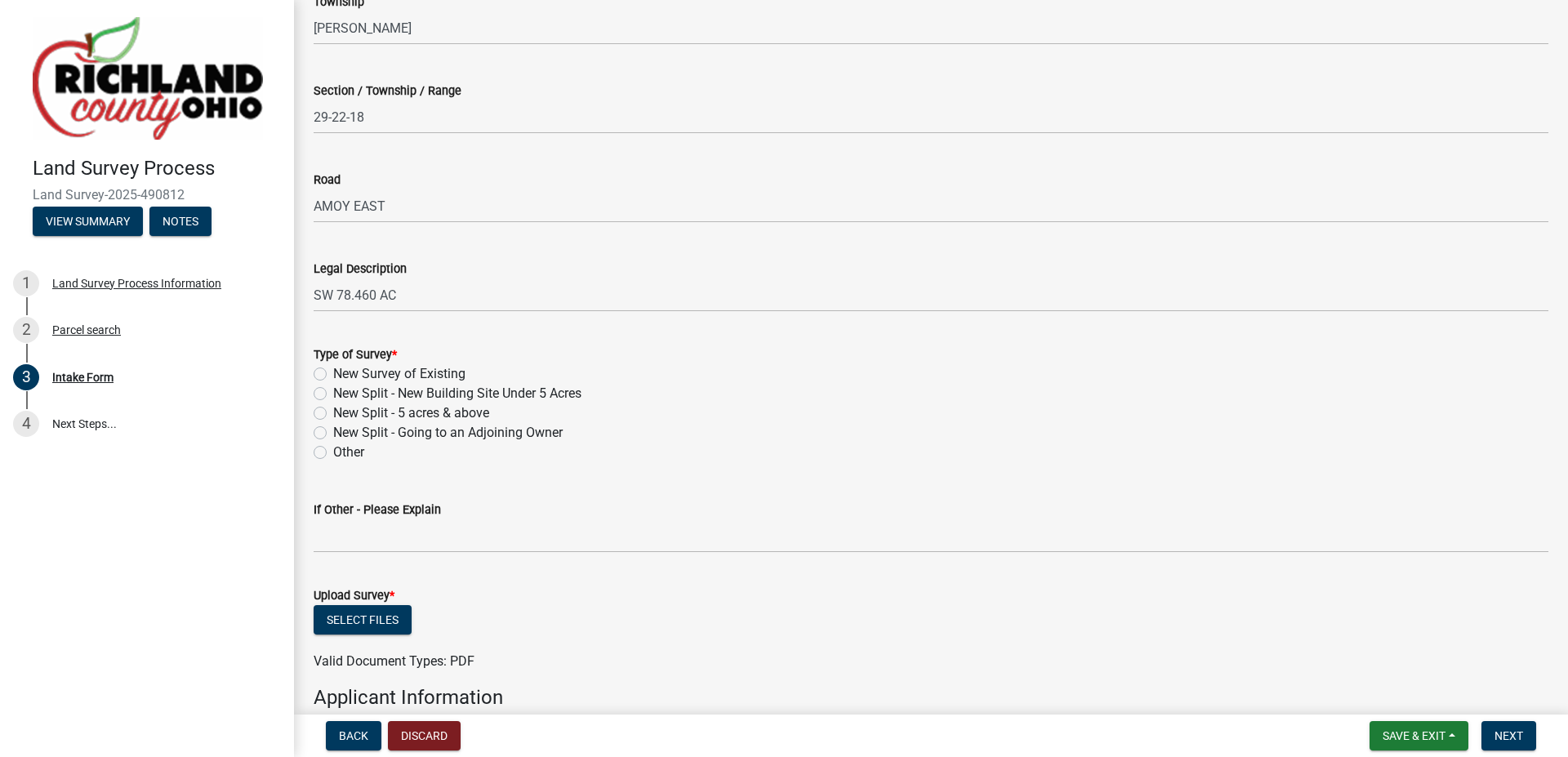
scroll to position [517, 0]
click at [333, 371] on label "New Survey of Existing" at bounding box center [399, 372] width 133 height 20
click at [333, 371] on input "New Survey of Existing" at bounding box center [338, 368] width 11 height 11
radio input "true"
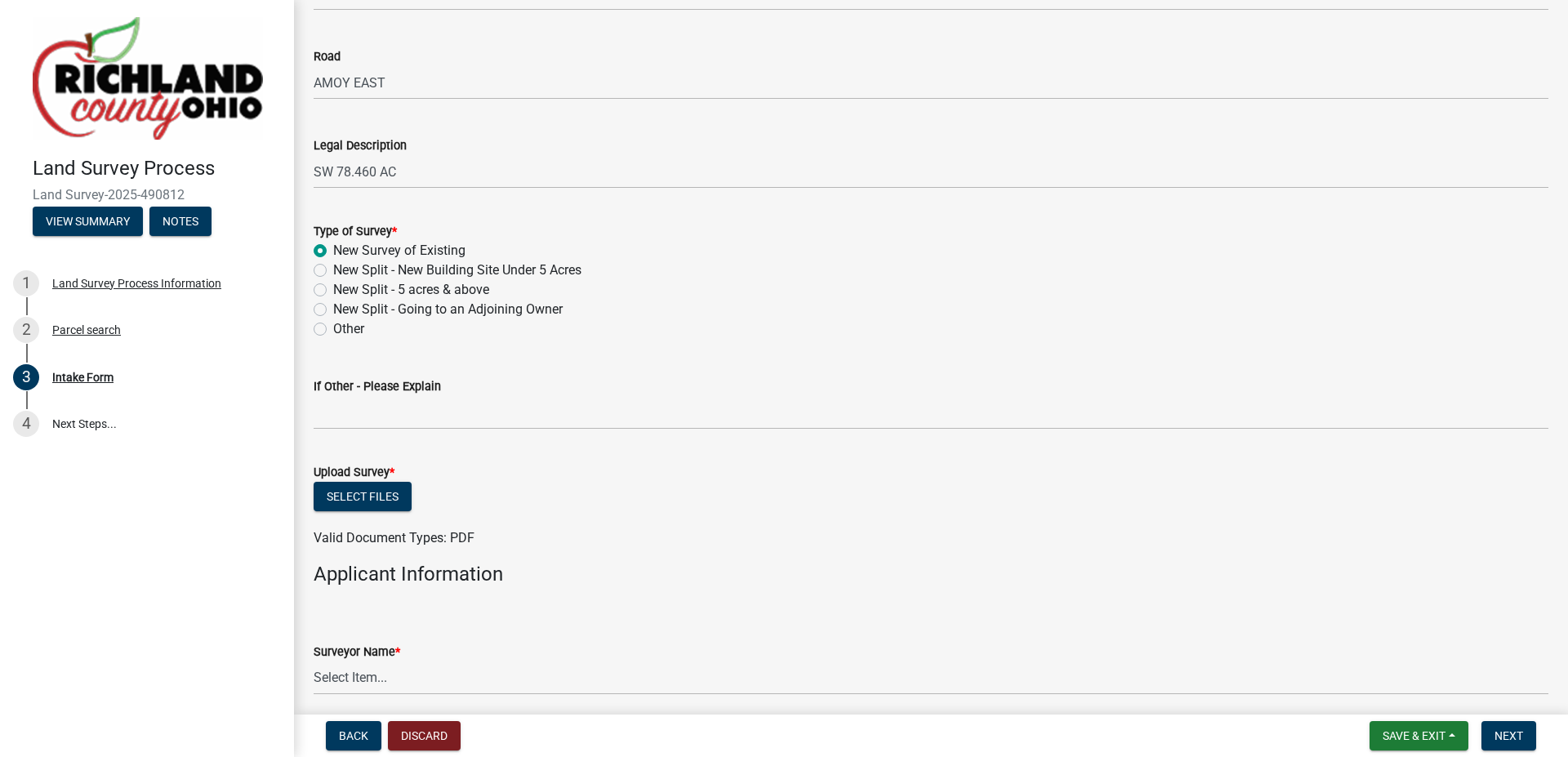
scroll to position [654, 0]
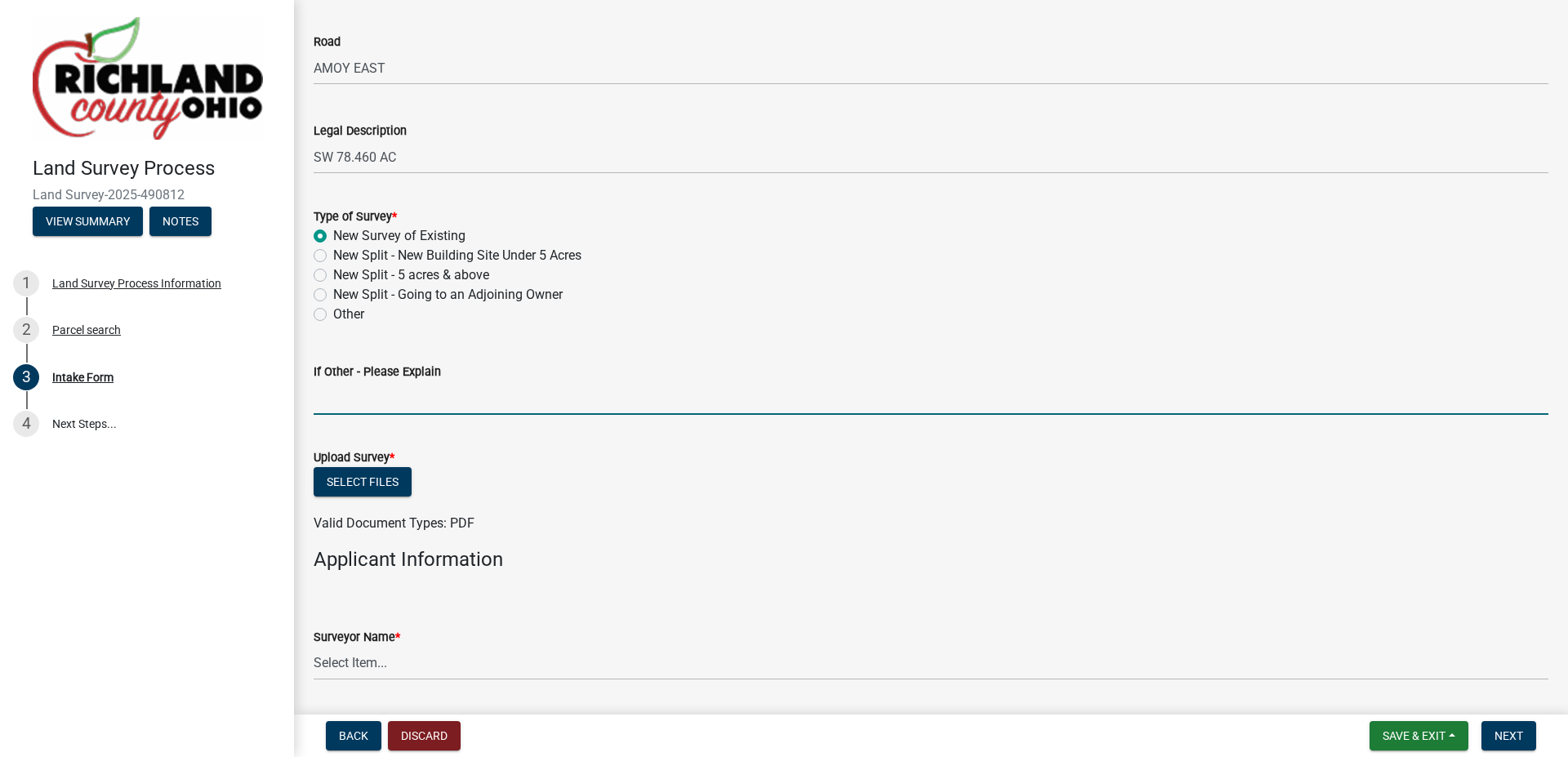
click at [410, 399] on input "If Other - Please Explain" at bounding box center [930, 398] width 1235 height 34
type input "T"
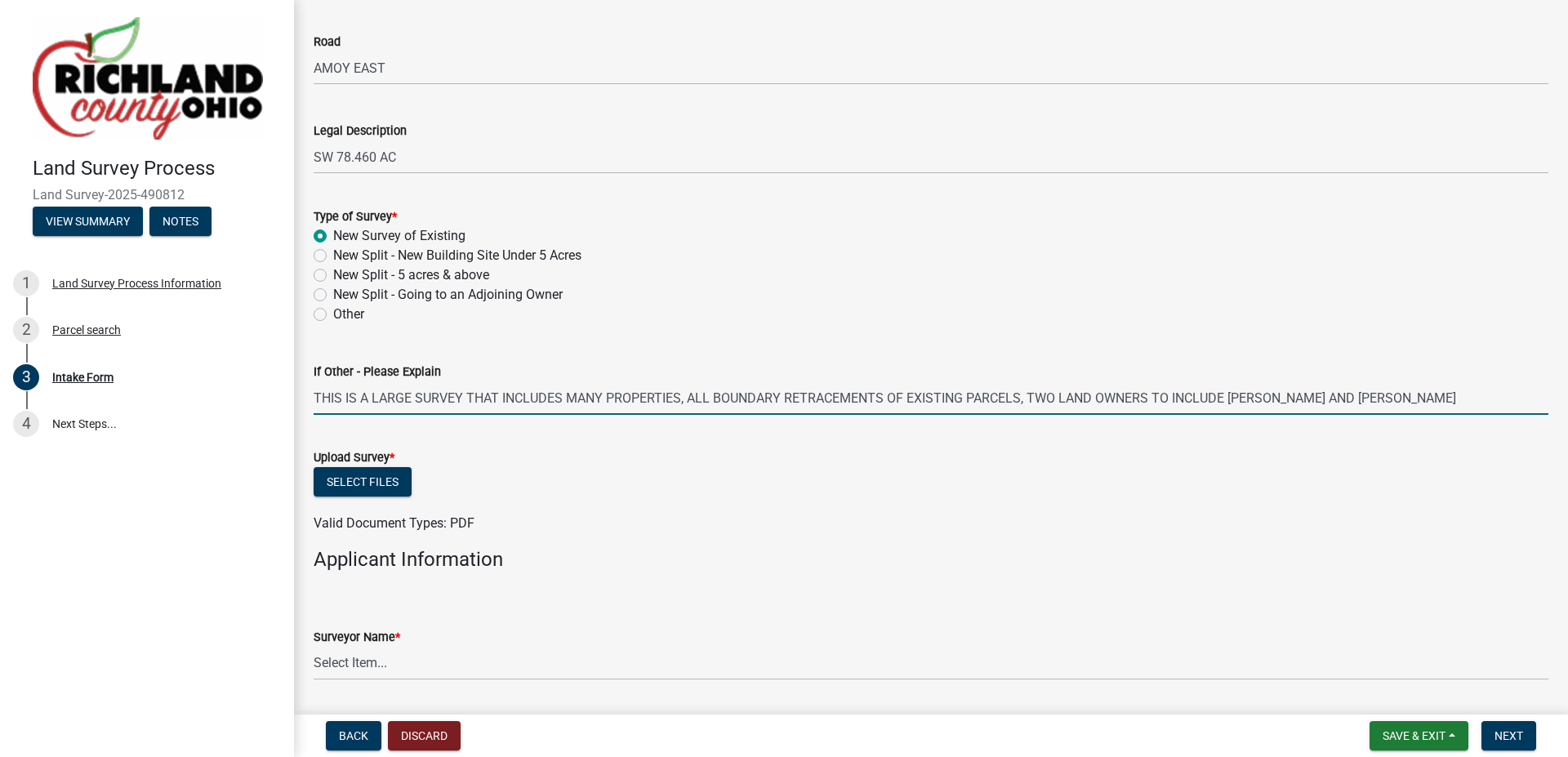
type input "THIS IS A LARGE SURVEY THAT INCLUDES MANY PROPERTIES, ALL BOUNDARY RETRACEMENTS…"
click at [816, 493] on div "Select files" at bounding box center [930, 484] width 1235 height 34
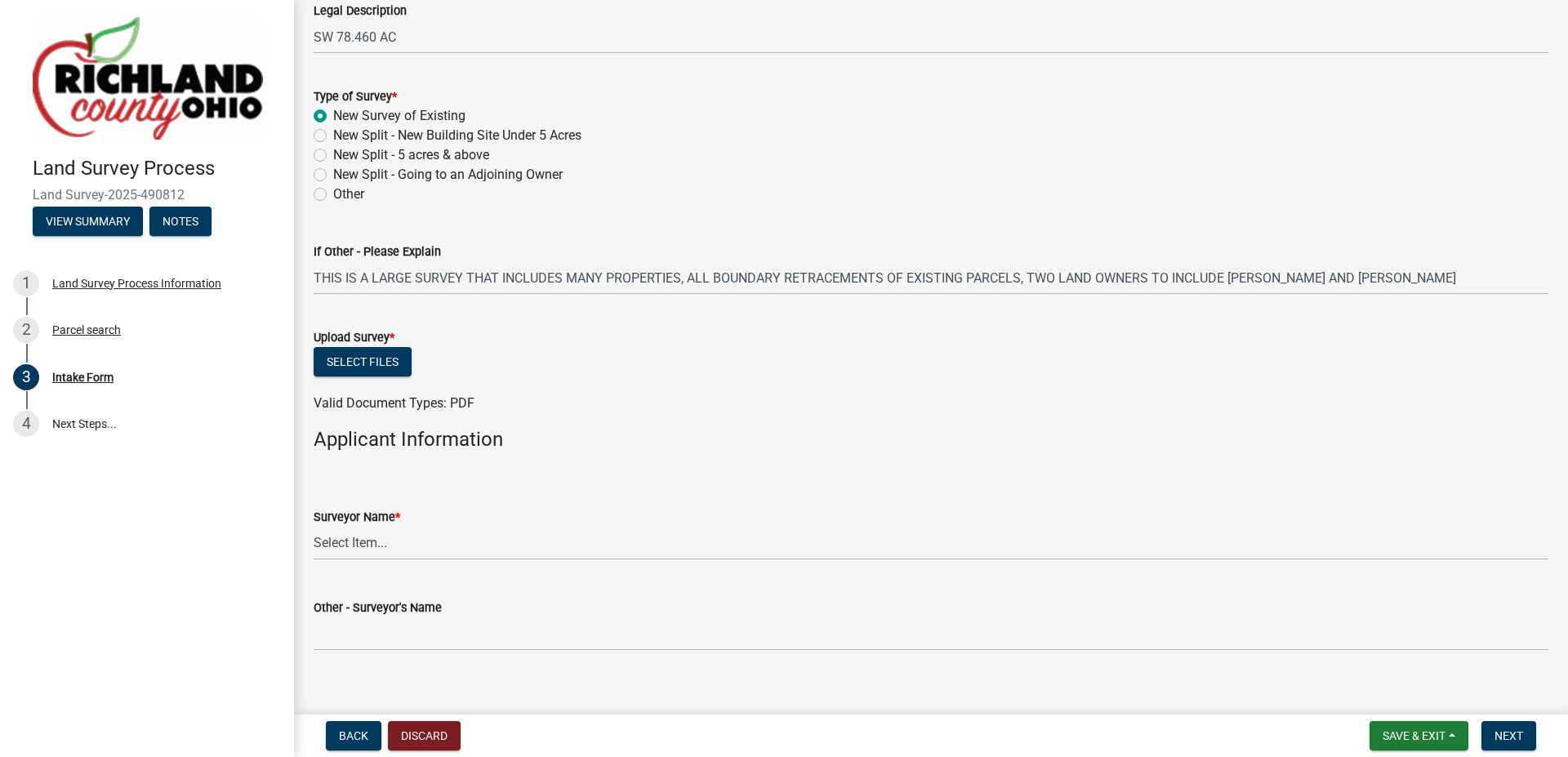
scroll to position [817, 0]
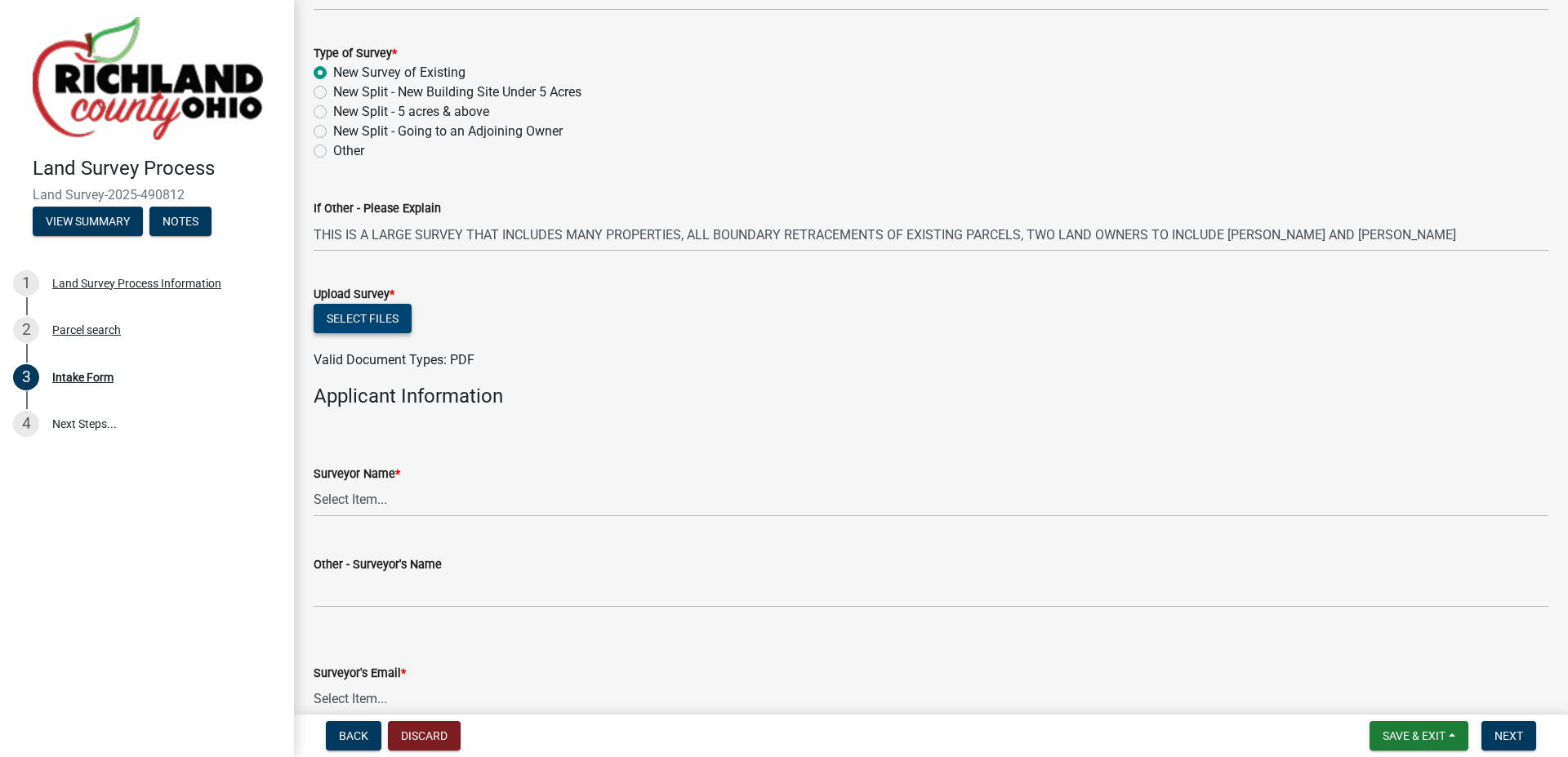
click at [393, 317] on button "Select files" at bounding box center [362, 318] width 98 height 29
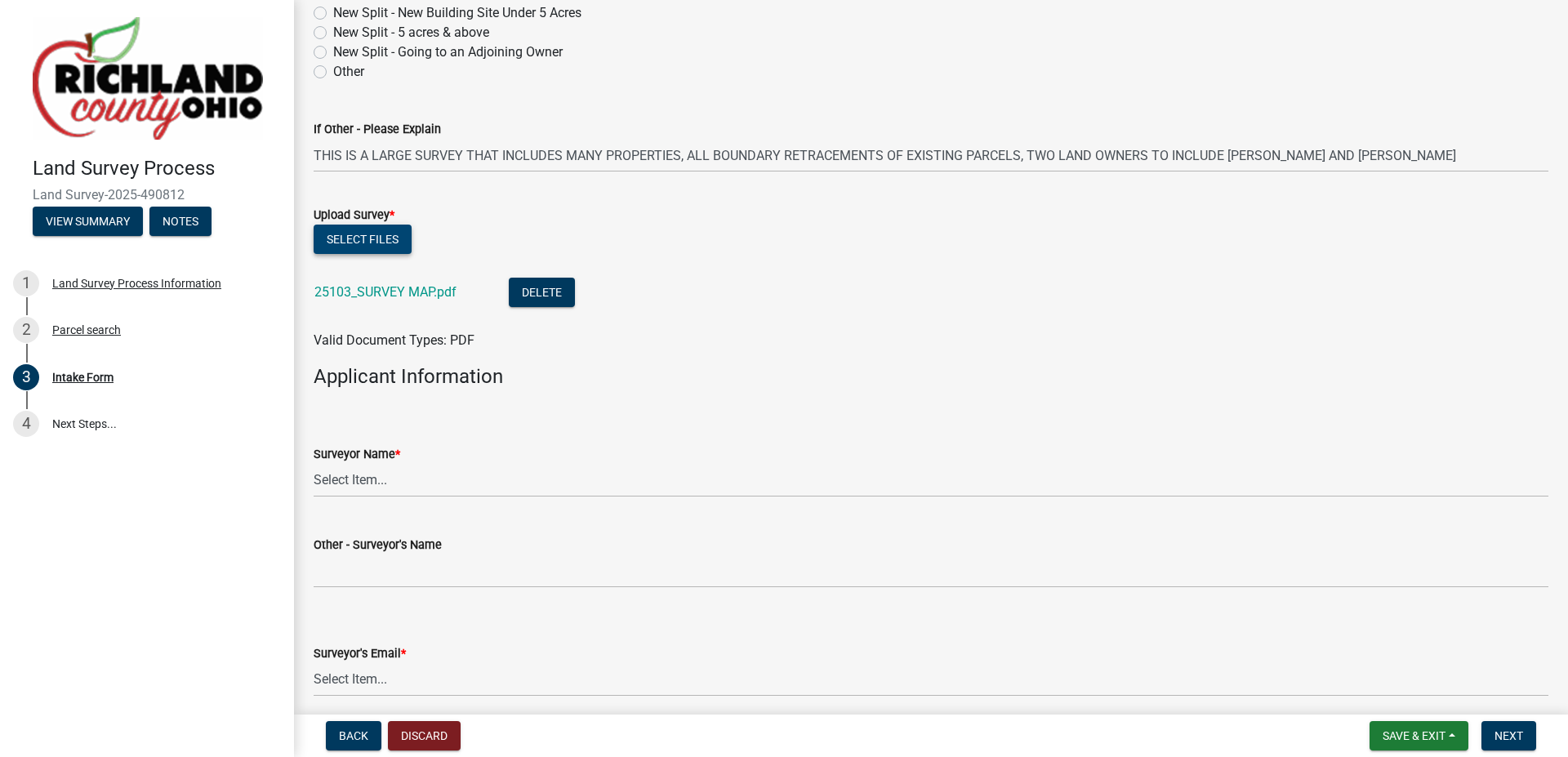
scroll to position [899, 0]
click at [386, 232] on button "Select files" at bounding box center [362, 237] width 98 height 29
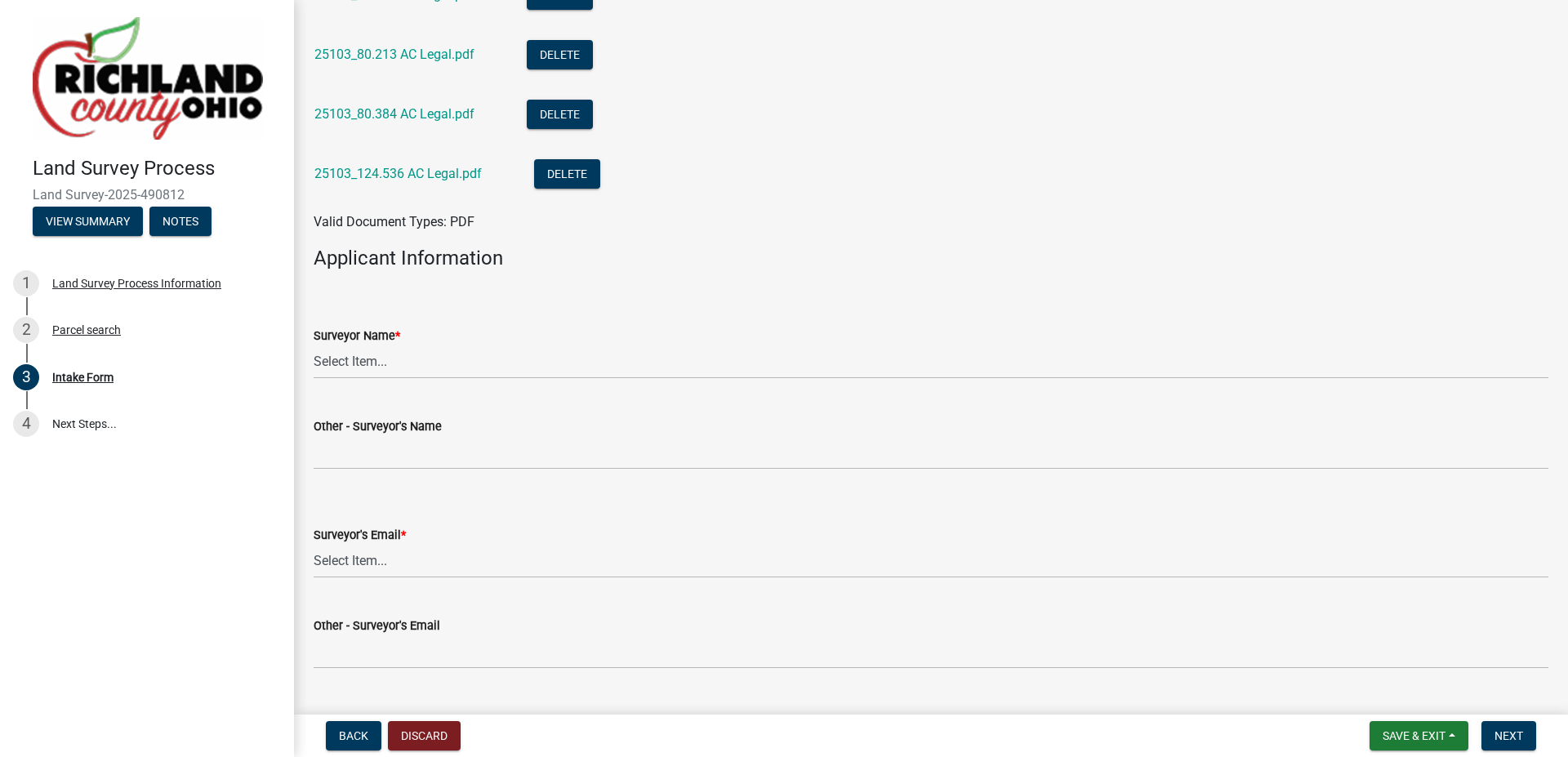
scroll to position [1770, 0]
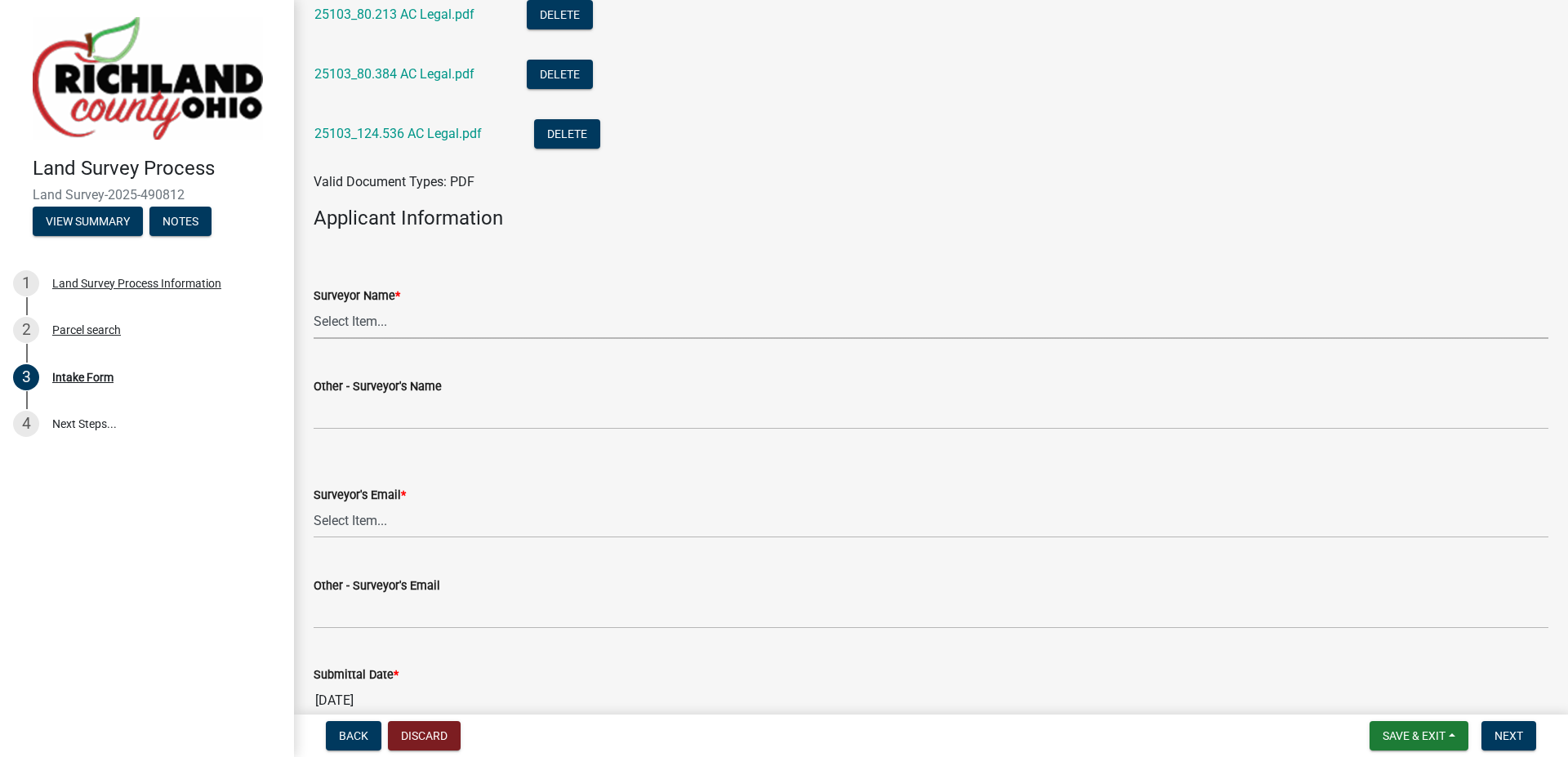
click at [437, 326] on select "Select Item... [PERSON_NAME], [PERSON_NAME], [PERSON_NAME], [PERSON_NAME], [PER…" at bounding box center [930, 322] width 1235 height 34
click at [313, 305] on select "Select Item... [PERSON_NAME], [PERSON_NAME], [PERSON_NAME], [PERSON_NAME], [PER…" at bounding box center [930, 322] width 1235 height 34
select select "70db150e-8556-4717-a86e-4aa332919244"
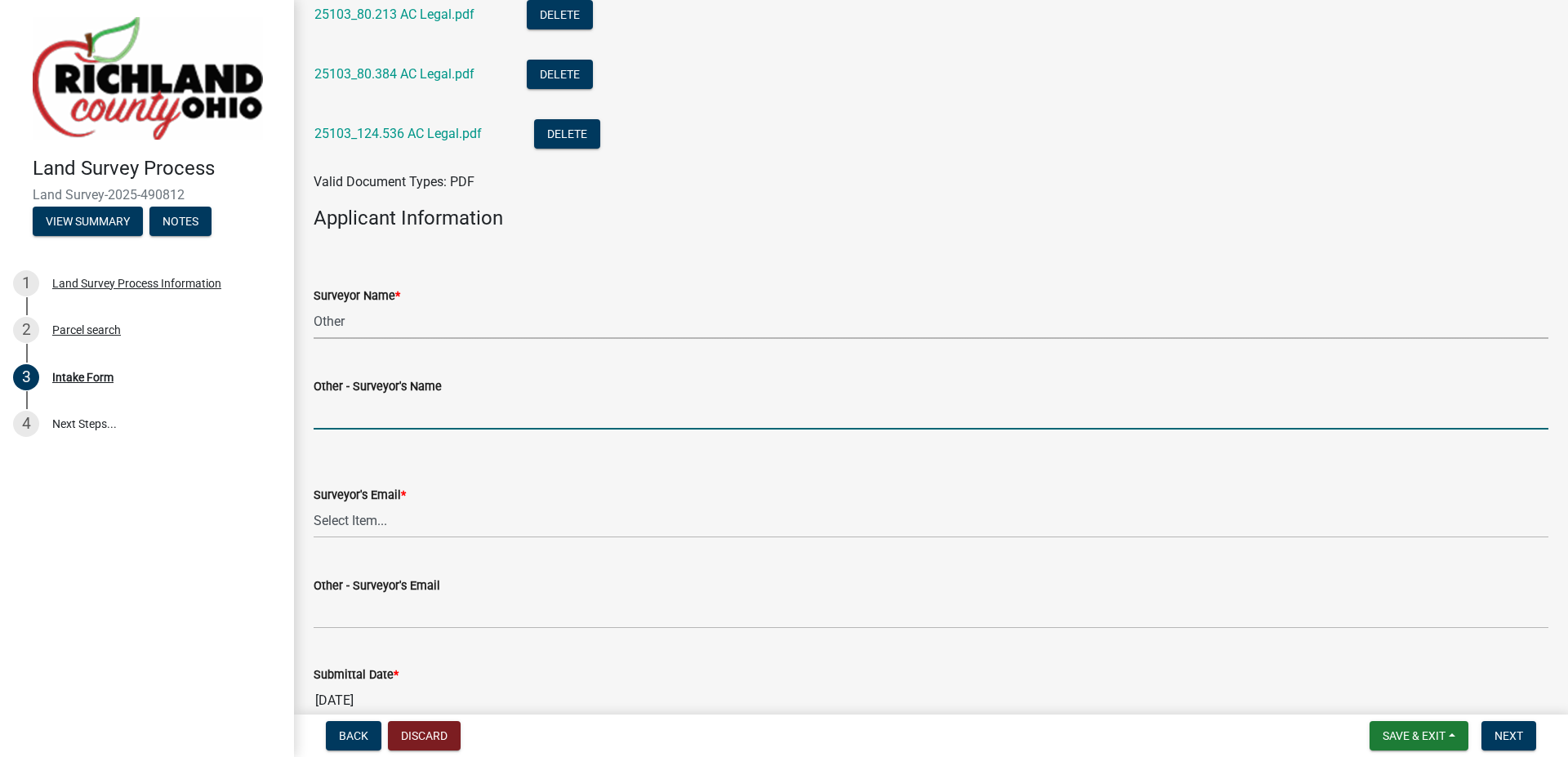
click at [376, 420] on input "Other - Surveyor's Name" at bounding box center [930, 413] width 1235 height 34
type input "[PERSON_NAME]"
click at [417, 523] on select "Select Item... [EMAIL_ADDRESS][DOMAIN_NAME] [EMAIL_ADDRESS][DOMAIN_NAME] [EMAIL…" at bounding box center [930, 522] width 1235 height 34
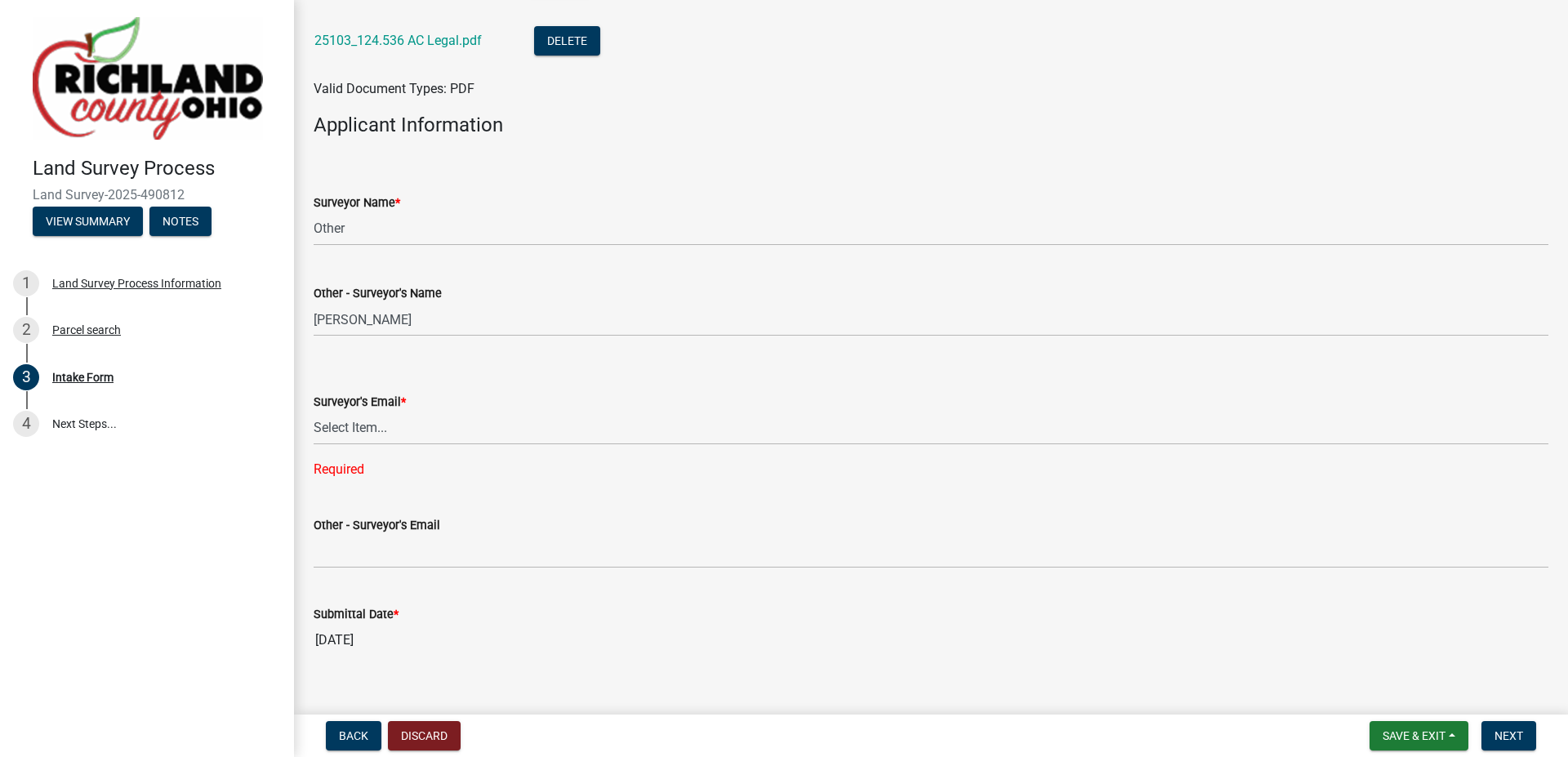
scroll to position [1889, 0]
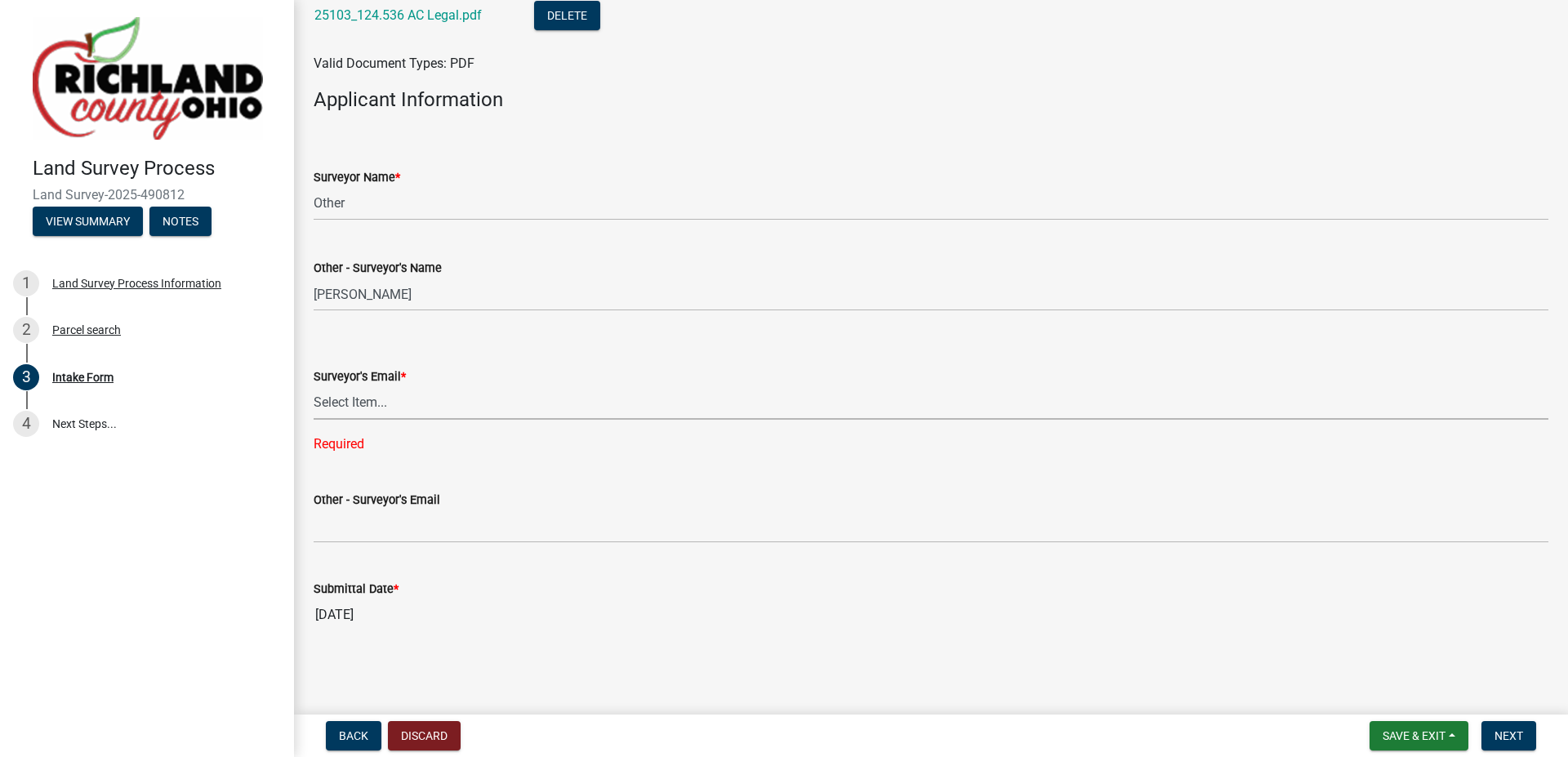
click at [394, 406] on select "Select Item... [EMAIL_ADDRESS][DOMAIN_NAME] [EMAIL_ADDRESS][DOMAIN_NAME] [EMAIL…" at bounding box center [930, 403] width 1235 height 34
click at [313, 419] on select "Select Item... [EMAIL_ADDRESS][DOMAIN_NAME] [EMAIL_ADDRESS][DOMAIN_NAME] [EMAIL…" at bounding box center [930, 403] width 1235 height 34
select select "9874e5e4-26e5-4676-902e-dba2102df670"
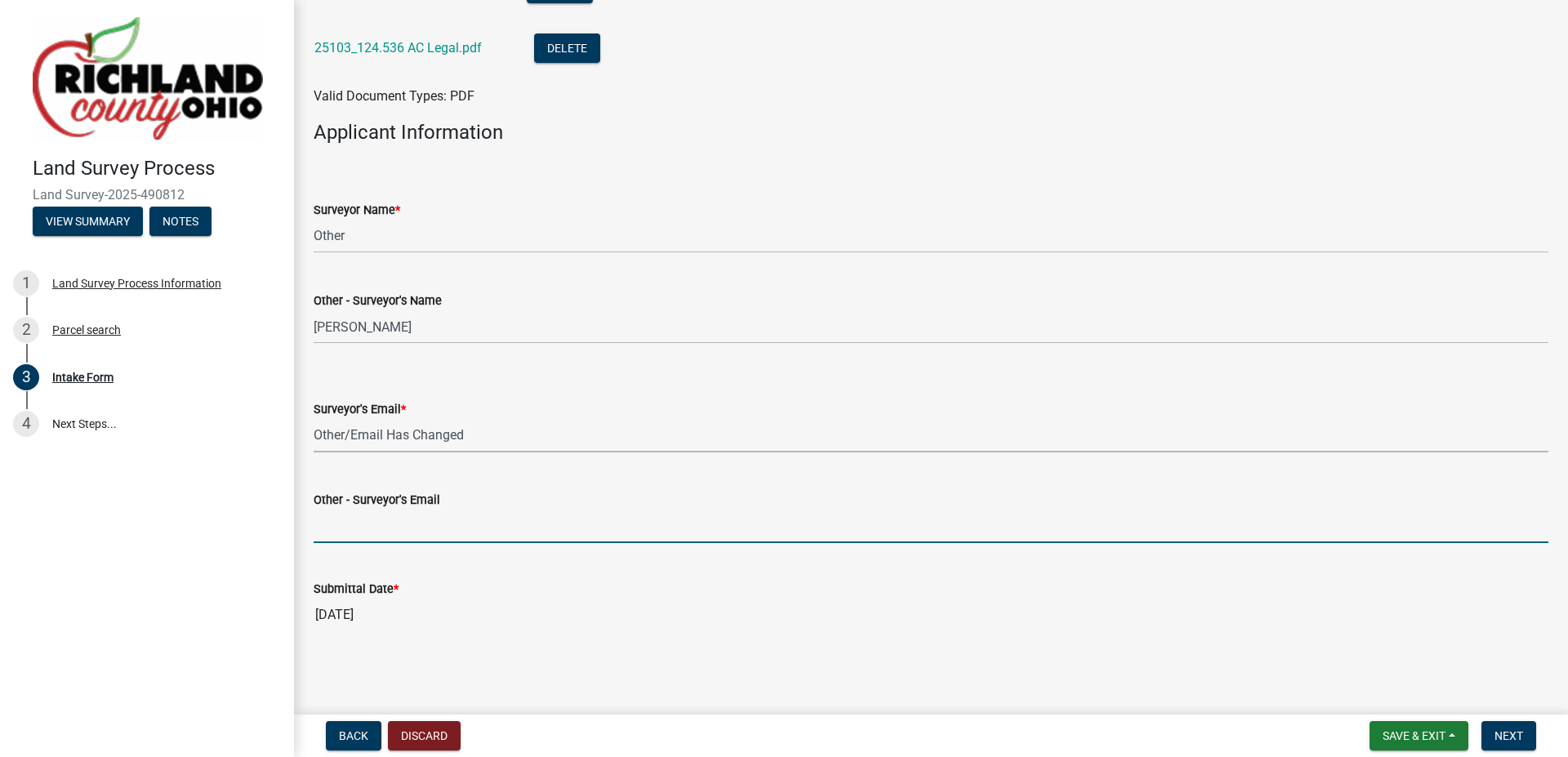
click at [394, 533] on input "Other - Surveyor's Email" at bounding box center [930, 526] width 1235 height 34
type input "[EMAIL_ADDRESS][DOMAIN_NAME]"
click at [1450, 730] on button "Save & Exit" at bounding box center [1419, 736] width 99 height 29
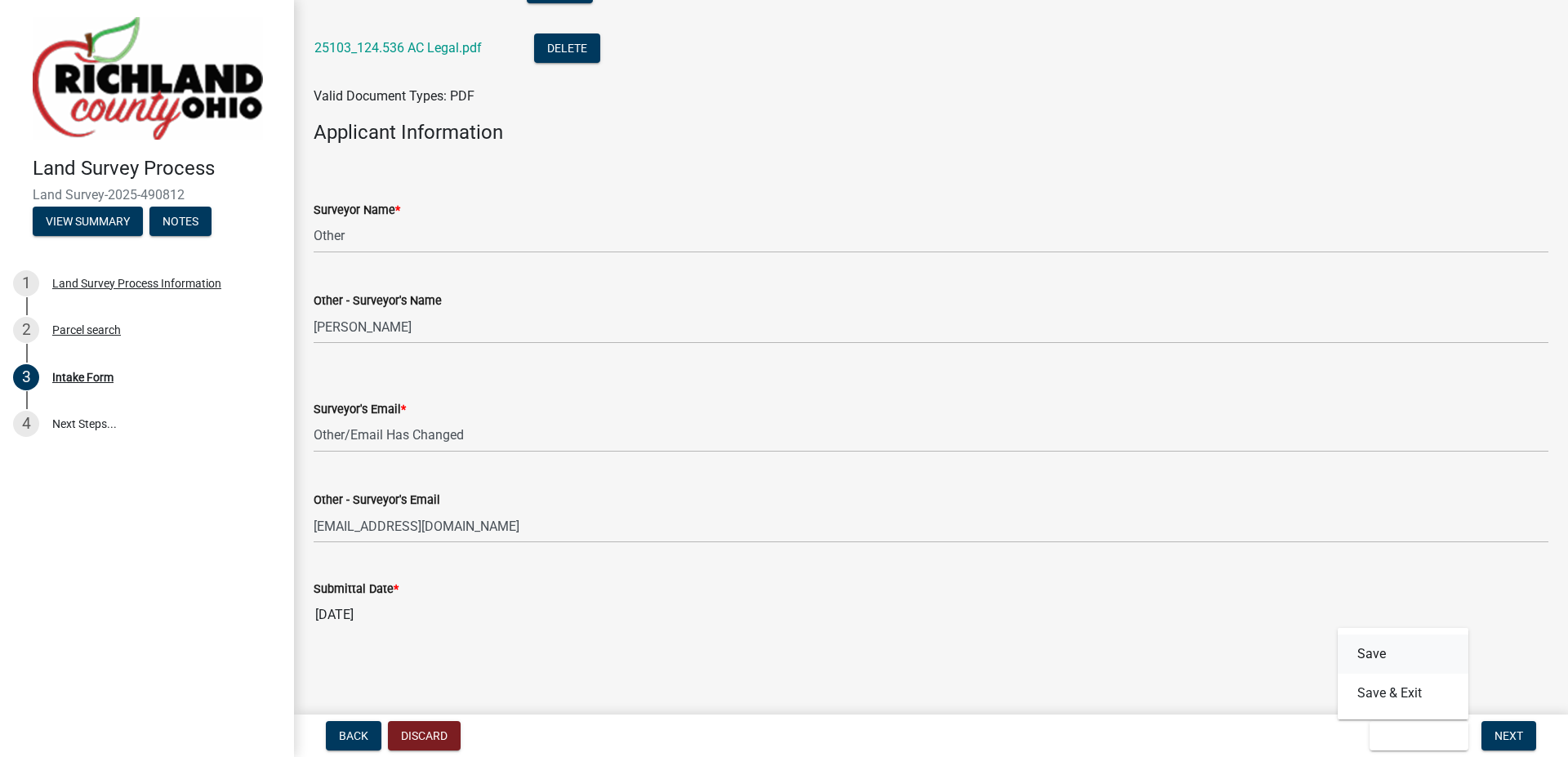
click at [1397, 659] on button "Save" at bounding box center [1403, 655] width 131 height 39
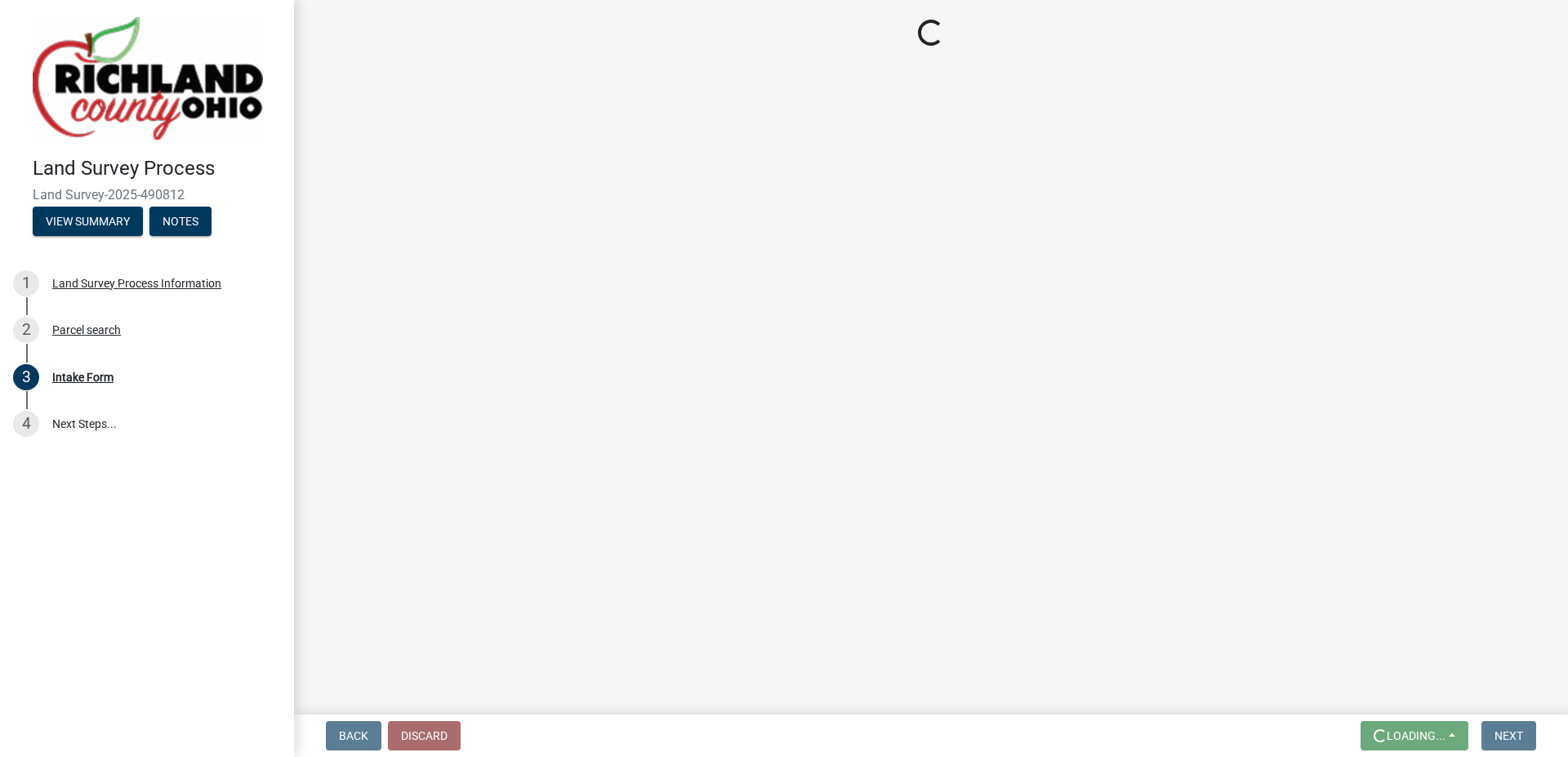
scroll to position [0, 0]
select select "70db150e-8556-4717-a86e-4aa332919244"
select select "9874e5e4-26e5-4676-902e-dba2102df670"
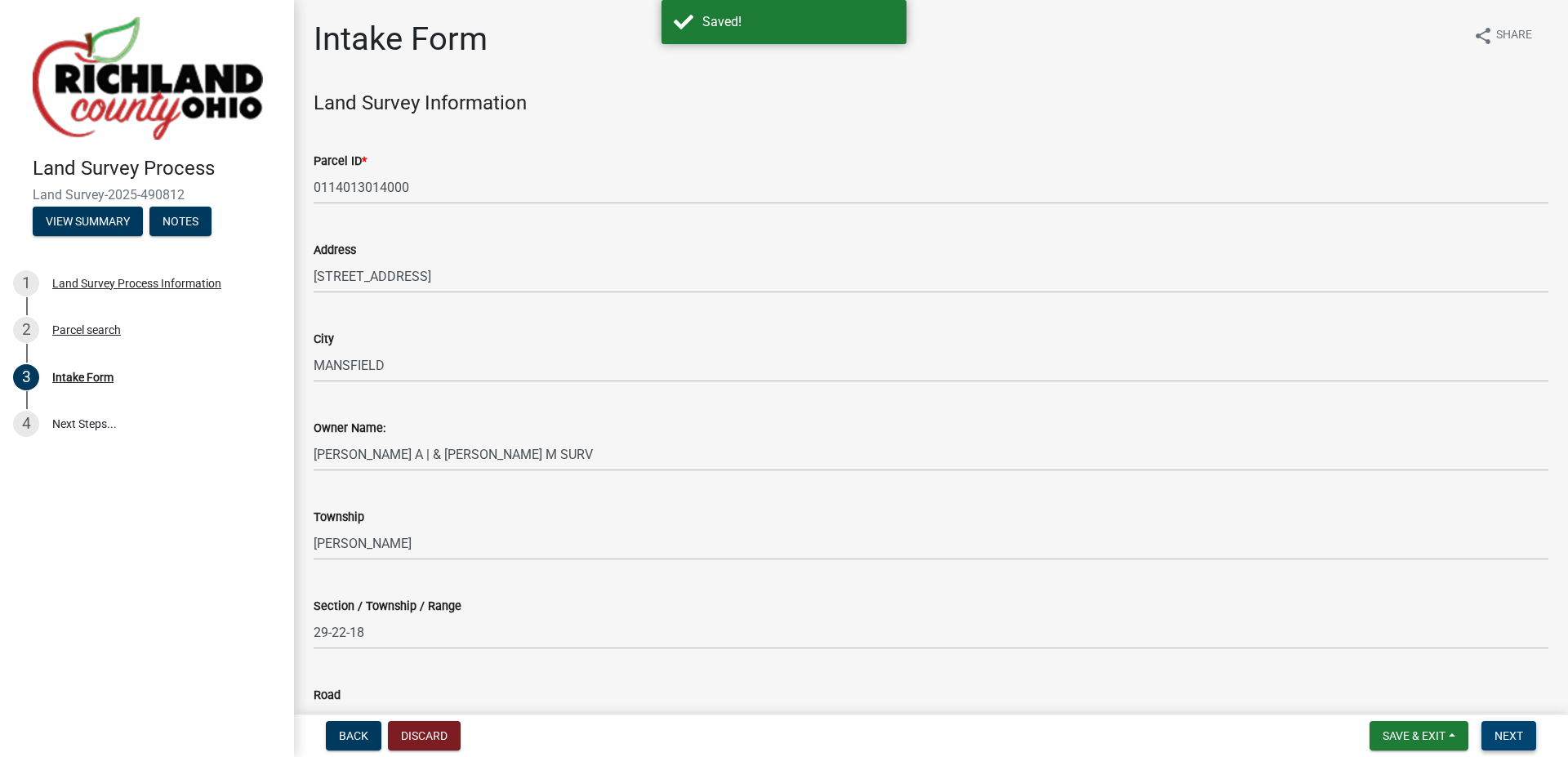
click at [1504, 731] on span "Next" at bounding box center [1509, 736] width 28 height 13
